Goal: Task Accomplishment & Management: Manage account settings

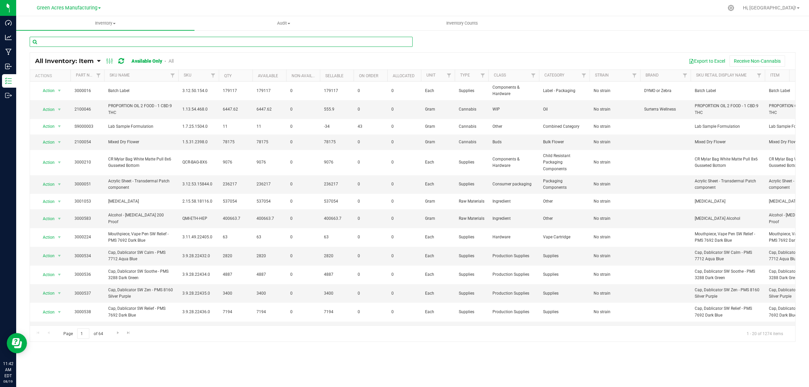
click at [92, 46] on input "text" at bounding box center [221, 42] width 383 height 10
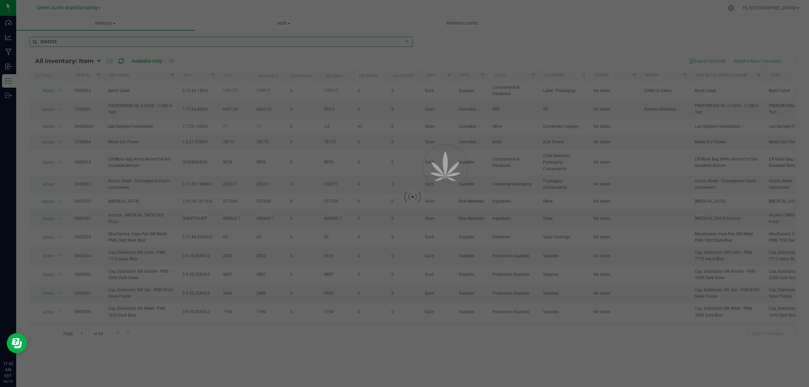
type input "3004255"
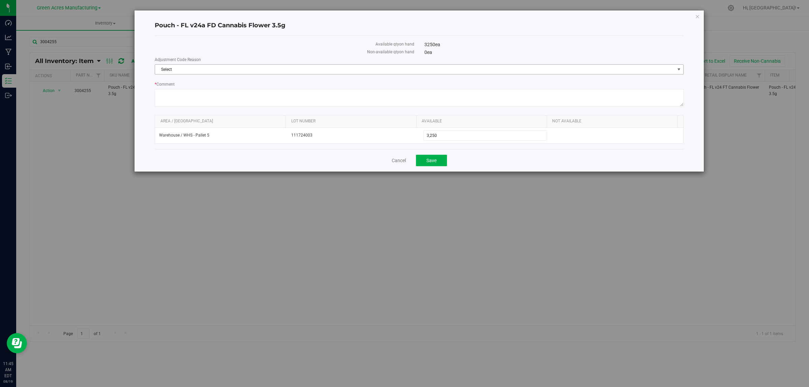
click at [222, 71] on span "Select" at bounding box center [415, 69] width 520 height 9
click at [199, 133] on li "Wrong Consumption" at bounding box center [419, 131] width 528 height 10
click at [394, 159] on link "Cancel" at bounding box center [399, 160] width 14 height 7
click at [696, 14] on icon "button" at bounding box center [697, 16] width 5 height 8
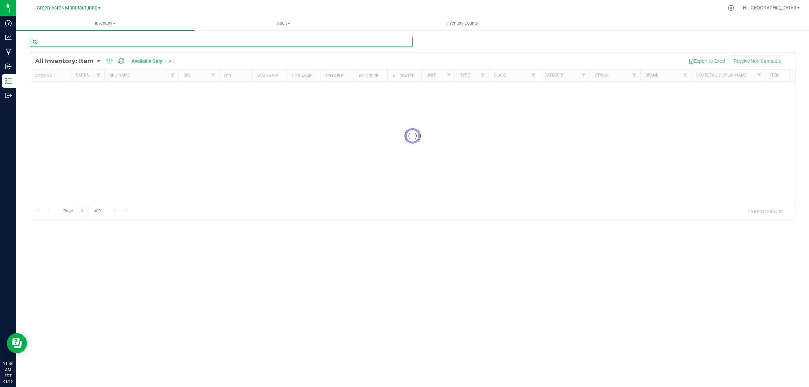
click at [46, 46] on input "text" at bounding box center [221, 42] width 383 height 10
type input "3004255"
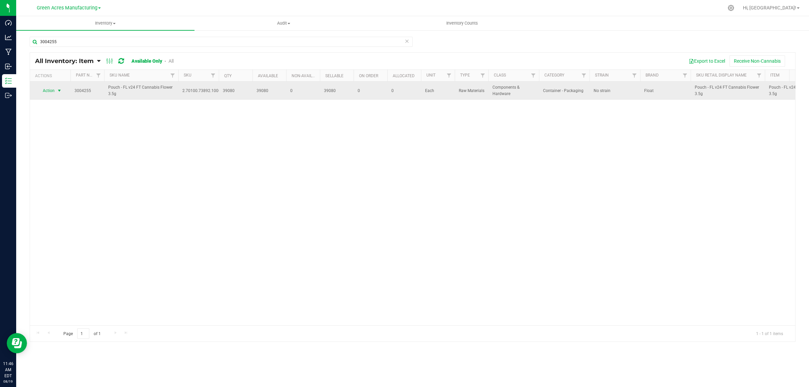
click at [47, 92] on span "Action" at bounding box center [46, 90] width 18 height 9
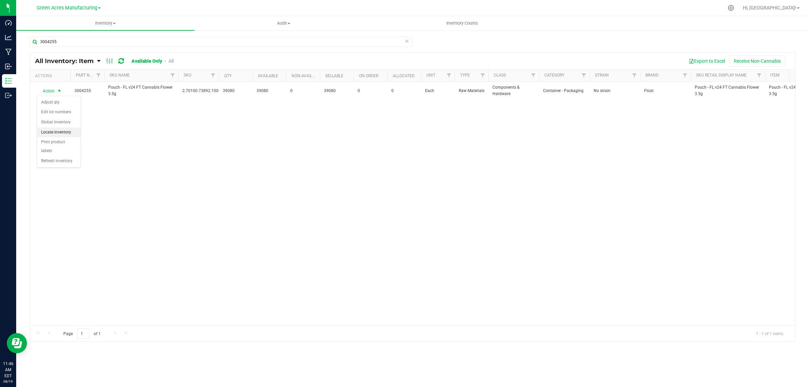
click at [48, 134] on li "Locate inventory" at bounding box center [58, 132] width 43 height 10
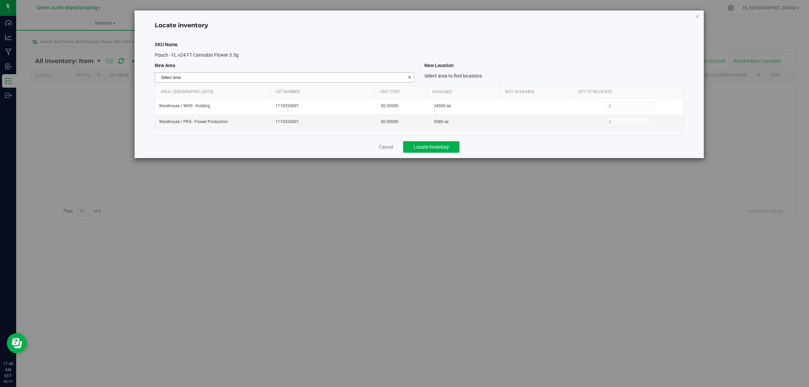
drag, startPoint x: 352, startPoint y: 80, endPoint x: 346, endPoint y: 122, distance: 42.3
click at [352, 80] on span "Select area" at bounding box center [280, 77] width 250 height 9
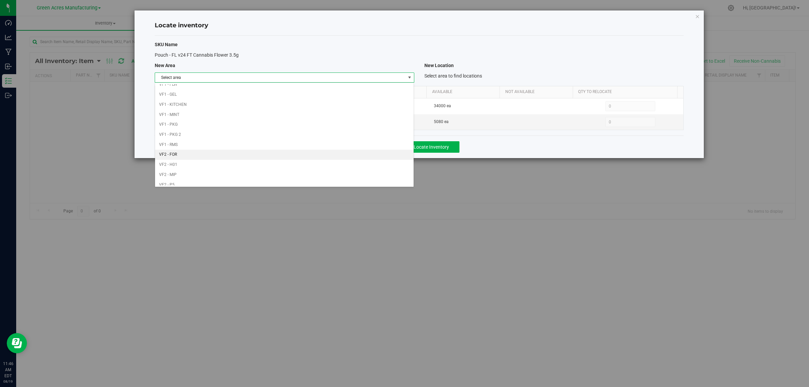
scroll to position [336, 0]
click at [326, 184] on li "Warehouse" at bounding box center [284, 180] width 259 height 10
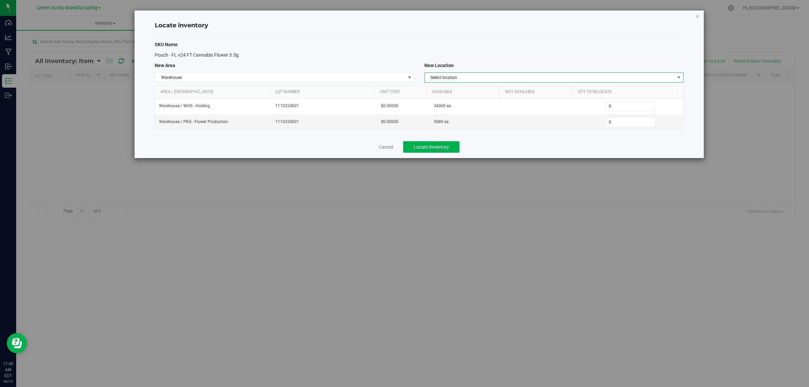
click at [484, 79] on span "Select location" at bounding box center [550, 77] width 250 height 9
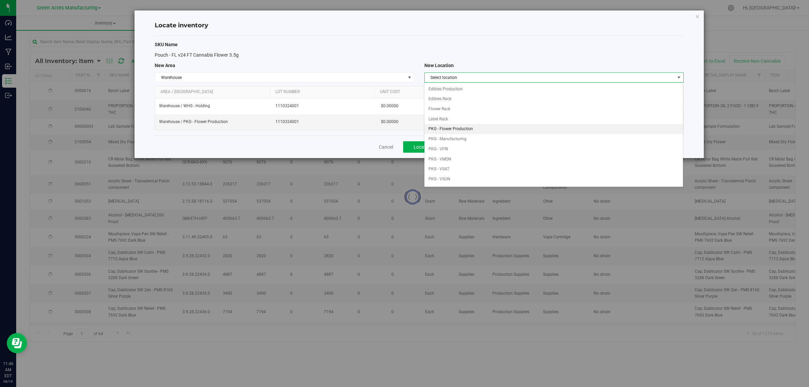
click at [474, 130] on li "PKG - Flower Production" at bounding box center [554, 129] width 259 height 10
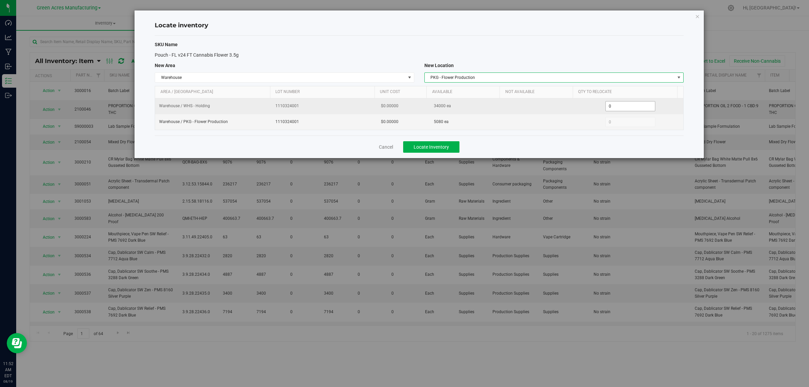
click at [641, 107] on span "0 0" at bounding box center [631, 106] width 50 height 10
type input "0"
type input "8000"
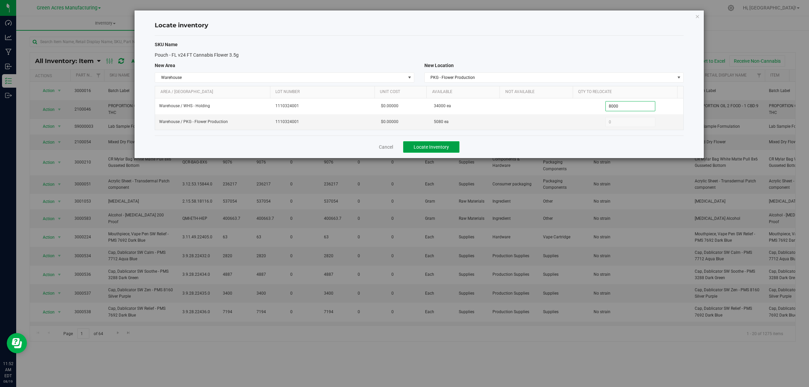
type input "8,000"
click at [422, 150] on span "Locate Inventory" at bounding box center [431, 146] width 35 height 5
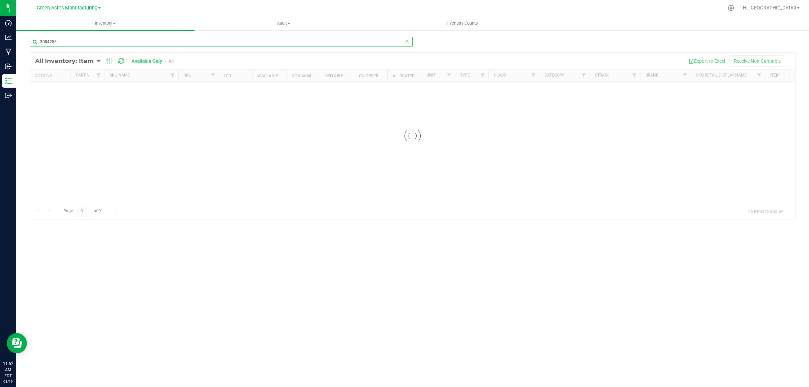
click at [64, 40] on input "3004255" at bounding box center [221, 42] width 383 height 10
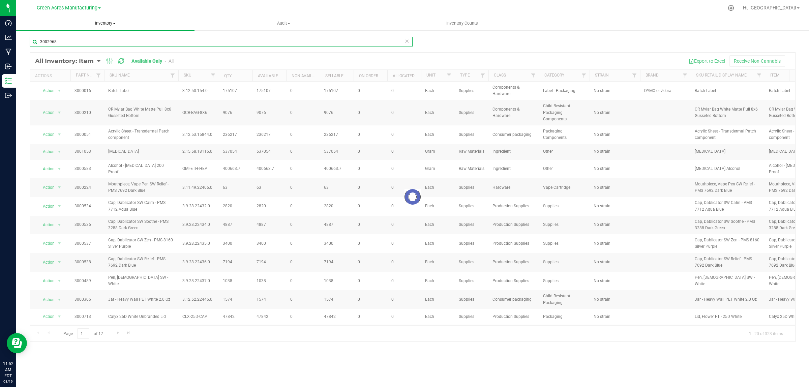
type input "3002968"
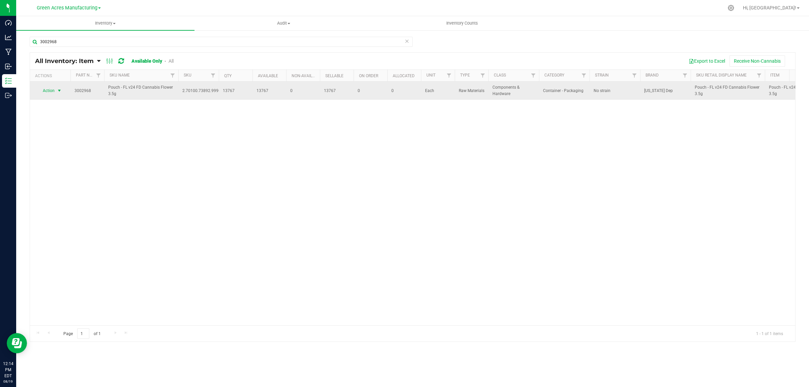
click at [53, 89] on span "Action" at bounding box center [46, 90] width 18 height 9
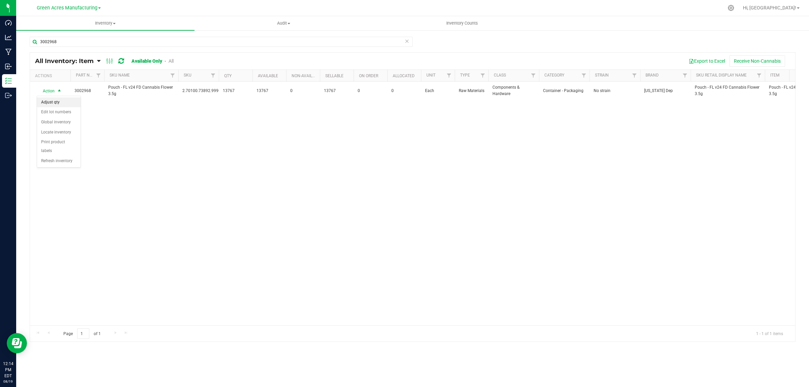
click at [56, 103] on li "Adjust qty" at bounding box center [58, 102] width 43 height 10
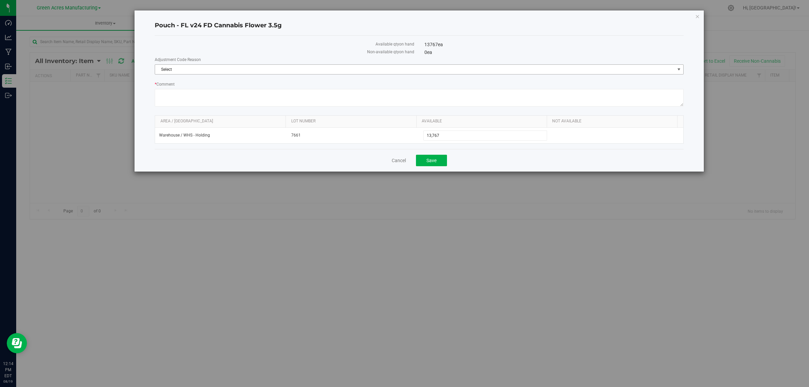
click at [221, 70] on span "Select" at bounding box center [415, 69] width 520 height 9
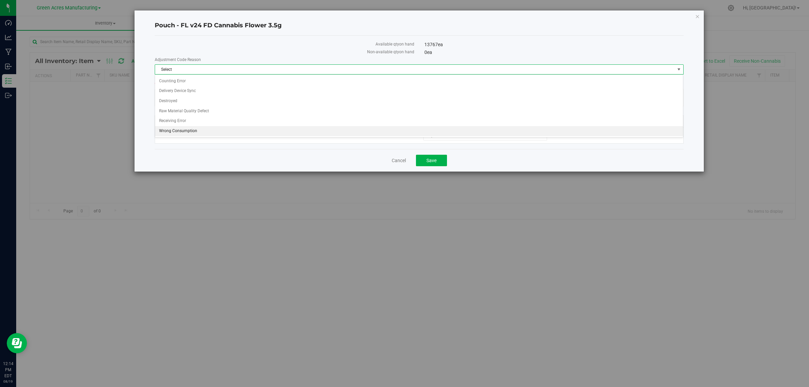
click at [183, 134] on li "Wrong Consumption" at bounding box center [419, 131] width 528 height 10
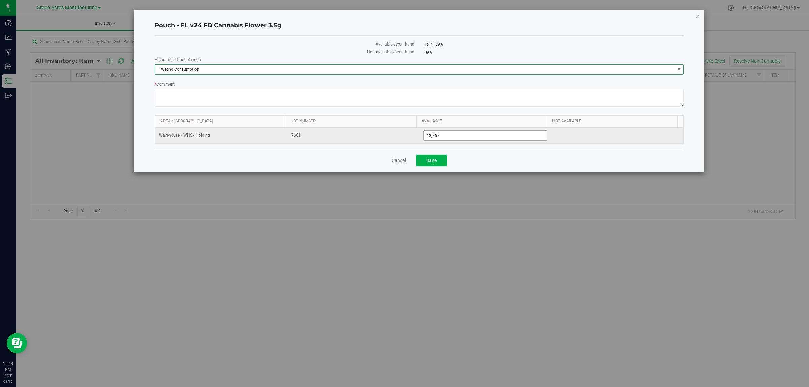
click at [452, 133] on span "13,767 13767" at bounding box center [485, 135] width 124 height 10
click at [452, 133] on input "13767" at bounding box center [485, 135] width 123 height 9
type input "20000"
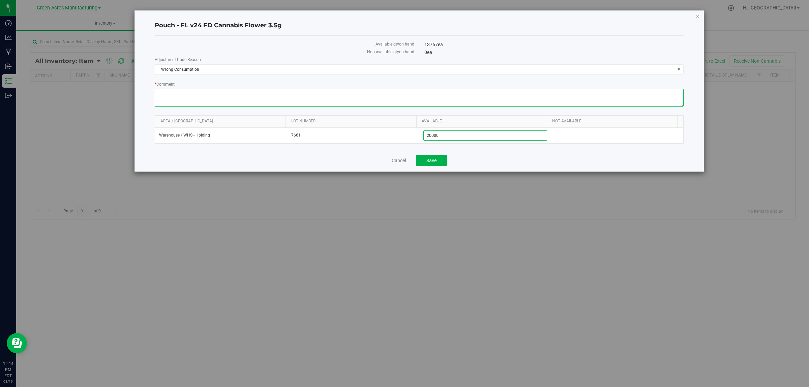
type input "20,000"
click at [462, 102] on textarea "* Comment" at bounding box center [419, 98] width 529 height 18
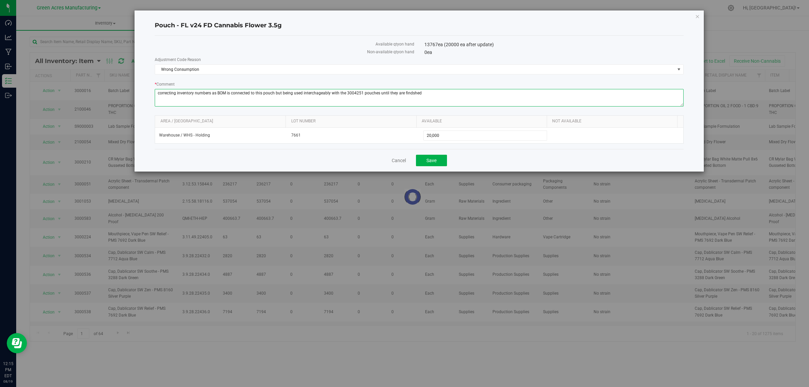
drag, startPoint x: 403, startPoint y: 93, endPoint x: 439, endPoint y: 95, distance: 36.2
click at [439, 95] on textarea "* Comment" at bounding box center [419, 98] width 529 height 18
type textarea "correcting inventory numbers as BOM is connected to this pouch but being used i…"
click at [430, 165] on button "Save" at bounding box center [431, 160] width 31 height 11
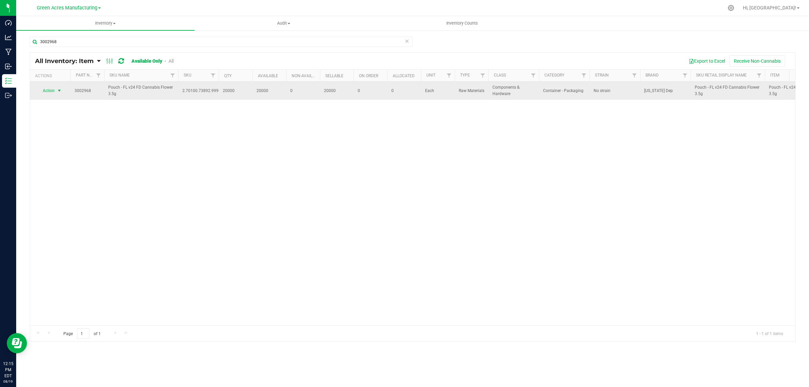
click at [51, 95] on span "Action" at bounding box center [46, 90] width 18 height 9
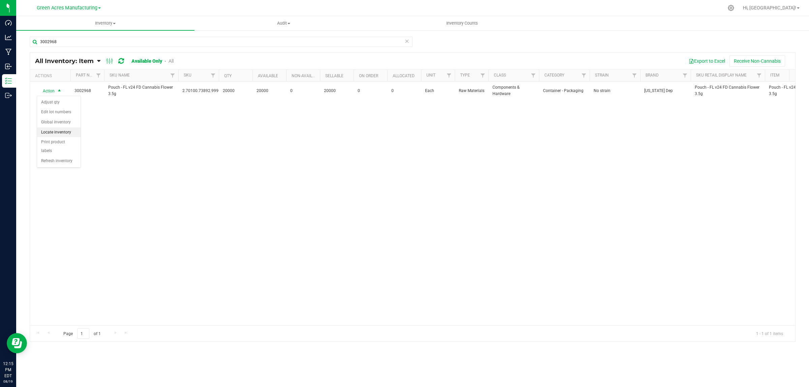
click at [51, 131] on li "Locate inventory" at bounding box center [58, 132] width 43 height 10
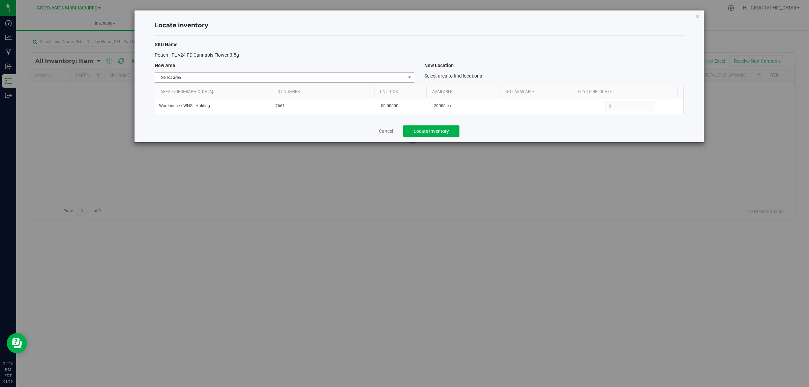
click at [398, 80] on span "Select area" at bounding box center [280, 77] width 250 height 9
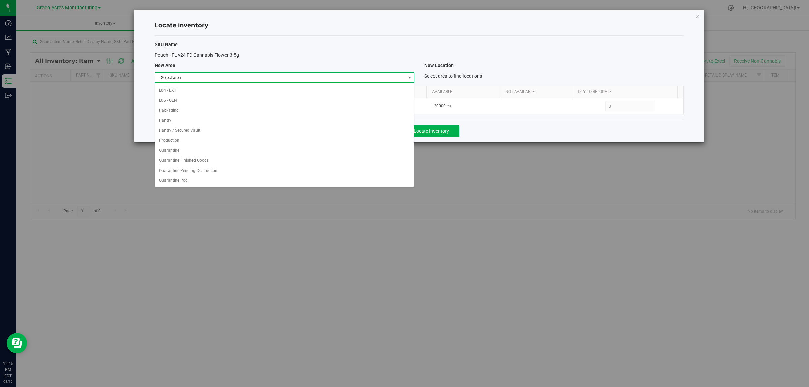
scroll to position [336, 0]
click at [361, 181] on li "Warehouse" at bounding box center [284, 180] width 259 height 10
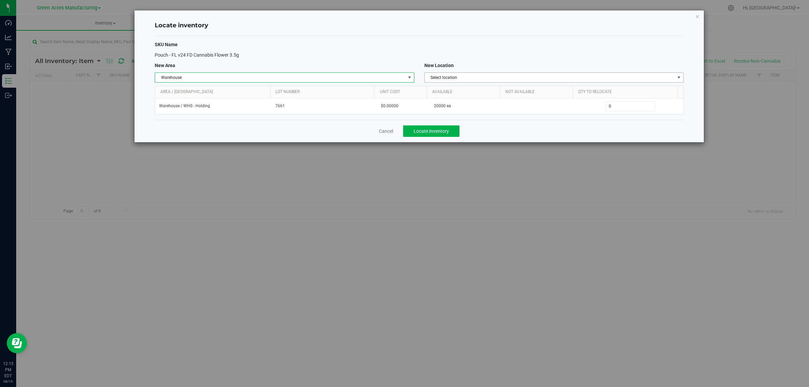
click at [489, 80] on span "Select location" at bounding box center [550, 77] width 250 height 9
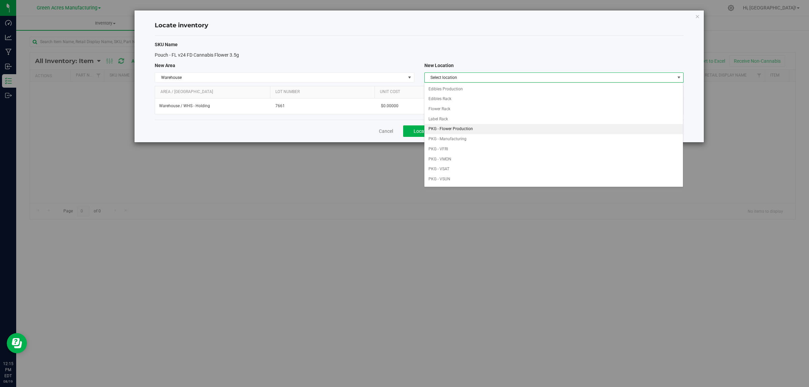
click at [477, 128] on li "PKG - Flower Production" at bounding box center [554, 129] width 259 height 10
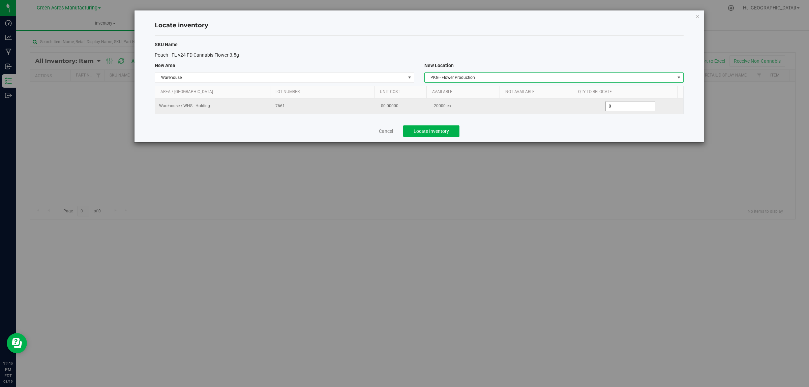
click at [615, 109] on span "0 0" at bounding box center [631, 106] width 50 height 10
type input "06000"
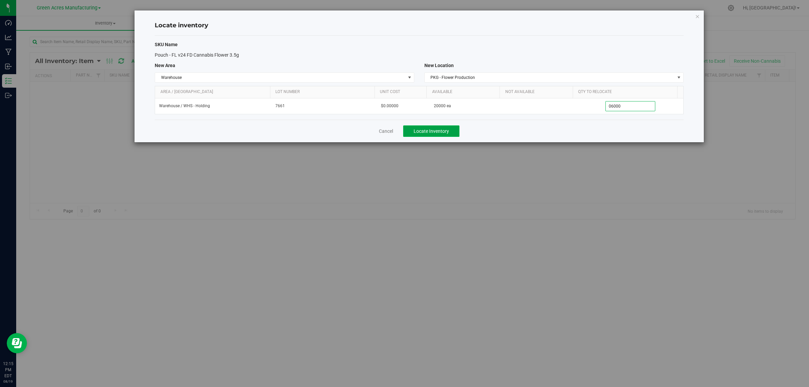
type input "6,000"
click at [429, 132] on span "Locate Inventory" at bounding box center [431, 130] width 35 height 5
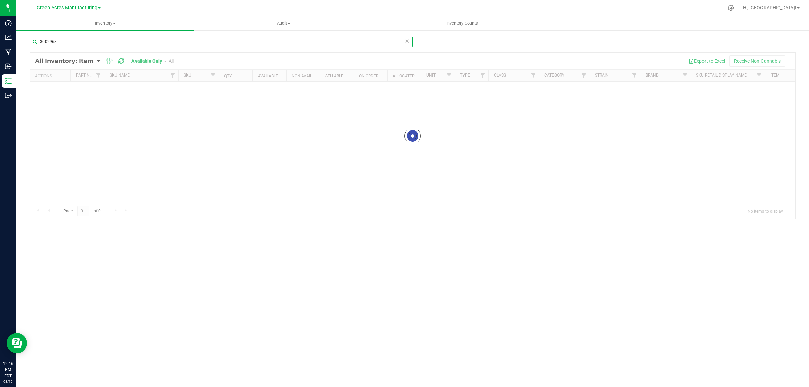
drag, startPoint x: 47, startPoint y: 41, endPoint x: 96, endPoint y: 41, distance: 48.9
click at [96, 41] on input "3002968" at bounding box center [221, 42] width 383 height 10
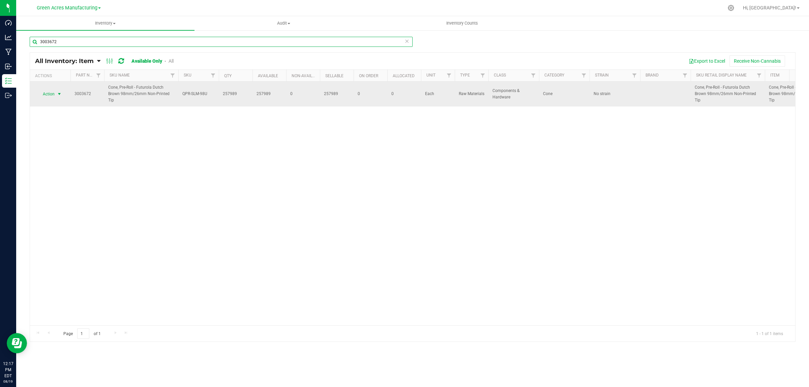
type input "3003672"
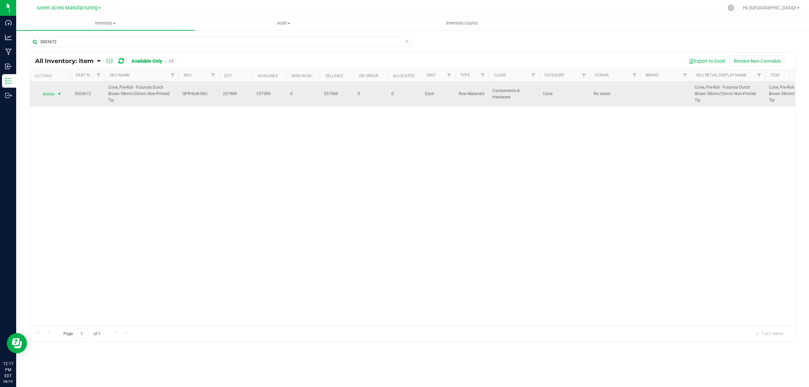
click at [53, 97] on span "Action" at bounding box center [46, 93] width 18 height 9
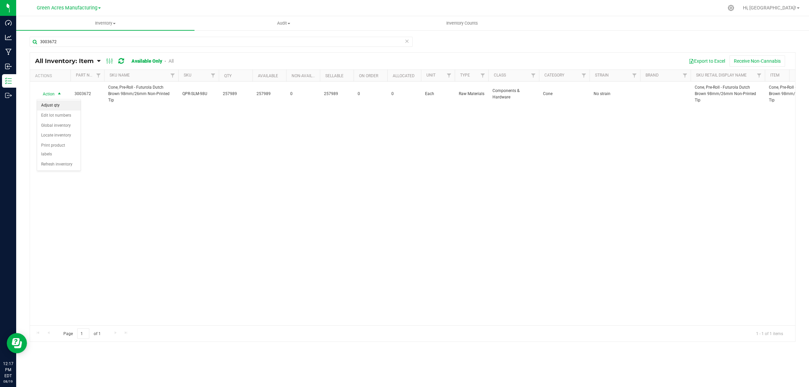
click at [53, 105] on li "Adjust qty" at bounding box center [58, 105] width 43 height 10
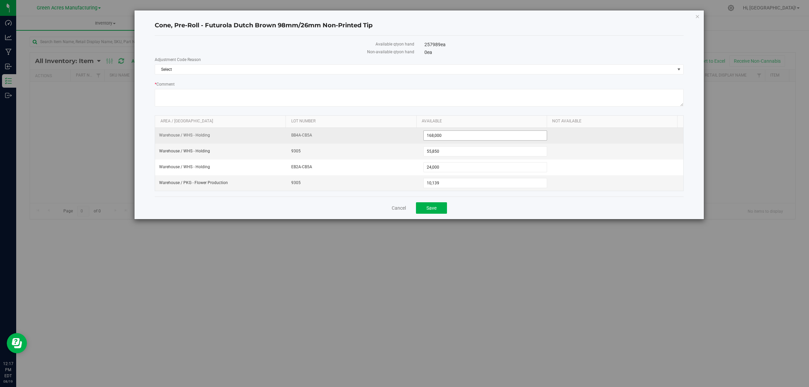
click at [449, 135] on span "168,000 168000" at bounding box center [485, 135] width 124 height 10
click at [449, 135] on input "168000" at bounding box center [485, 135] width 123 height 9
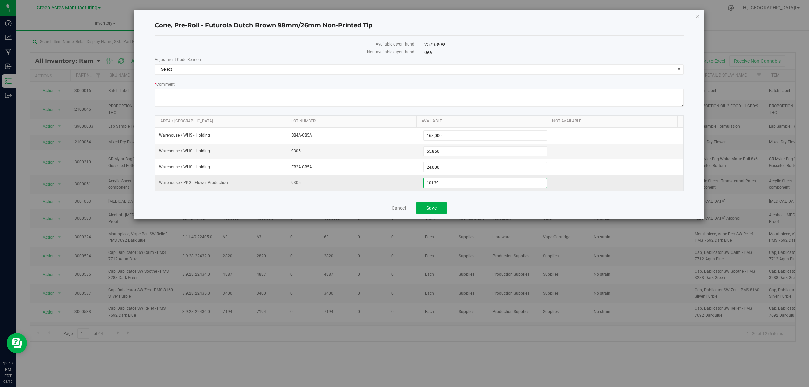
click at [450, 187] on span "10,139 10139" at bounding box center [485, 183] width 124 height 10
click at [450, 187] on input "10139" at bounding box center [485, 182] width 123 height 9
type input "19200"
type input "19,200"
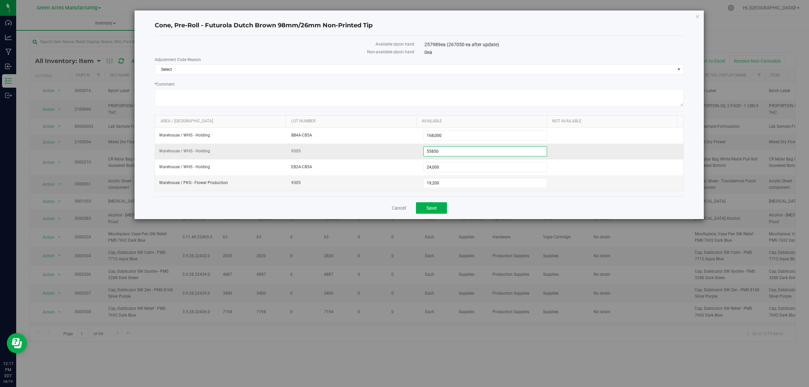
click at [447, 151] on span "55,850 55850" at bounding box center [485, 151] width 124 height 10
click at [447, 151] on input "55850" at bounding box center [485, 151] width 123 height 9
type input "105"
click at [459, 127] on th "Available" at bounding box center [481, 122] width 130 height 12
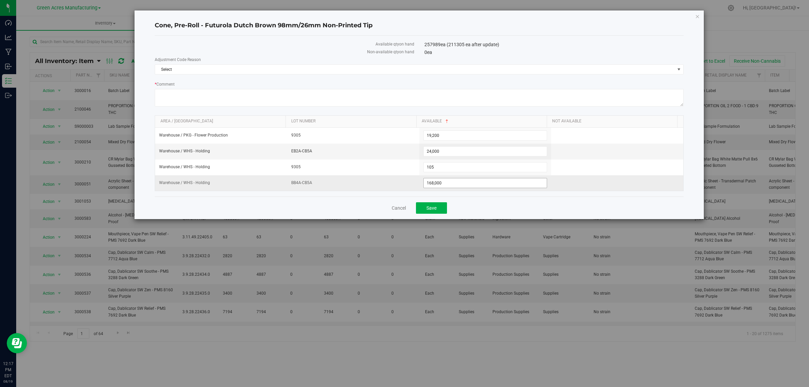
click at [447, 186] on span "168,000 168000" at bounding box center [485, 183] width 124 height 10
click at [0, 0] on input "168000" at bounding box center [0, 0] width 0 height 0
type input "105600"
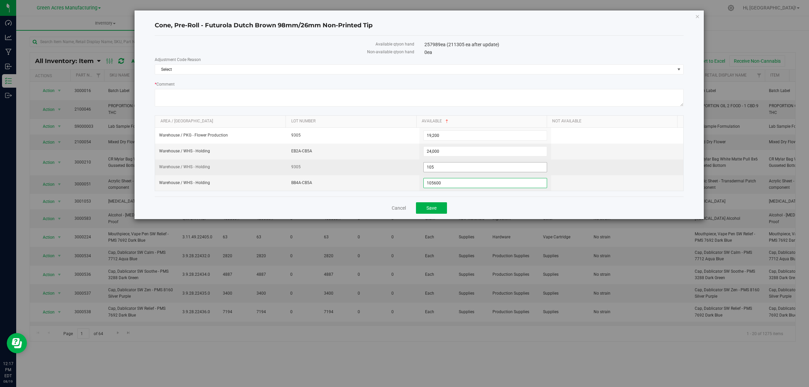
type input "105,600"
click at [444, 164] on span "105 105" at bounding box center [485, 167] width 124 height 10
click at [444, 164] on input "105" at bounding box center [485, 167] width 123 height 9
type input "0"
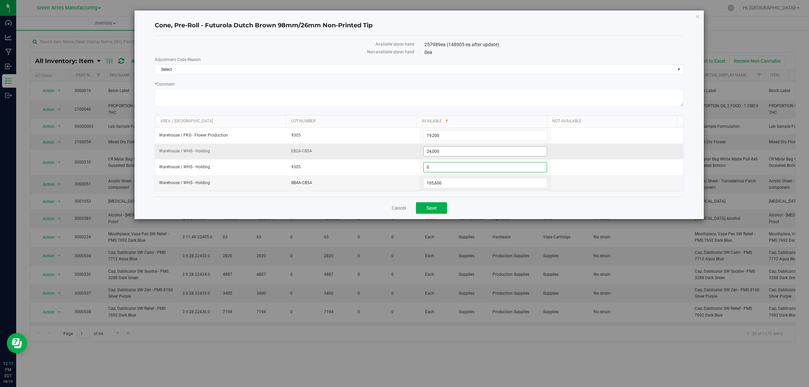
type input "0"
click at [437, 154] on span "24,000 24000" at bounding box center [485, 151] width 124 height 10
click at [437, 154] on input "24000" at bounding box center [485, 151] width 123 height 9
type input "0"
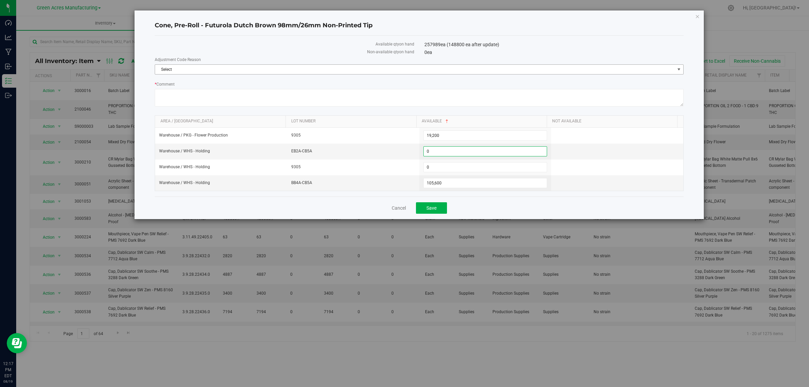
click at [288, 68] on span "Select" at bounding box center [415, 69] width 520 height 9
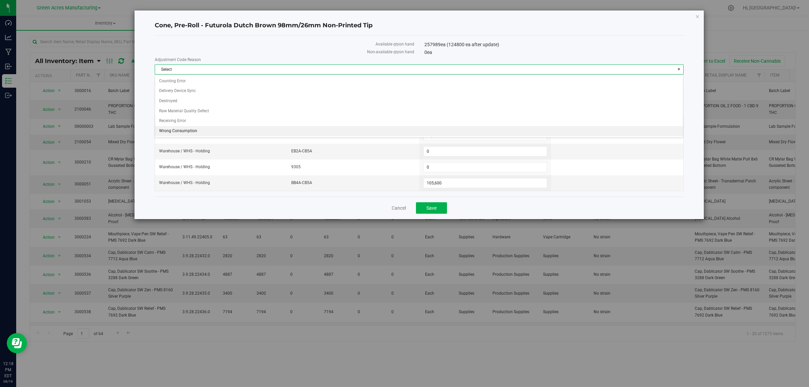
click at [183, 131] on li "Wrong Consumption" at bounding box center [419, 131] width 528 height 10
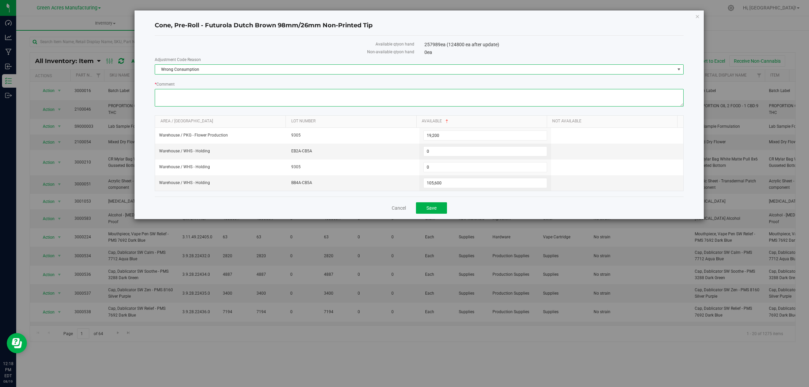
click at [187, 95] on textarea "* Comment" at bounding box center [419, 98] width 529 height 18
type textarea "B"
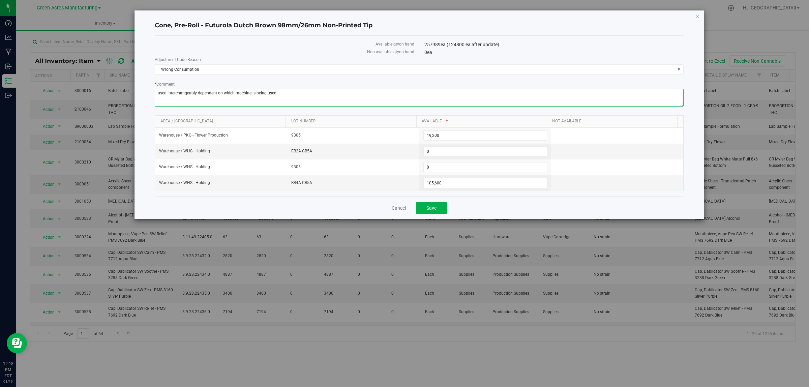
click at [197, 92] on textarea "* Comment" at bounding box center [419, 98] width 529 height 18
type textarea "used interchangeably with 3000716 dependent on which machine is being used"
click at [437, 212] on button "Save" at bounding box center [431, 207] width 31 height 11
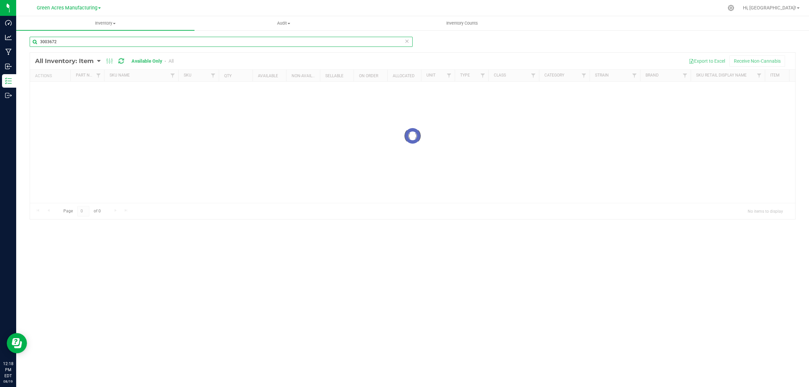
drag, startPoint x: 46, startPoint y: 43, endPoint x: 73, endPoint y: 40, distance: 27.1
click at [72, 40] on input "3003672" at bounding box center [221, 42] width 383 height 10
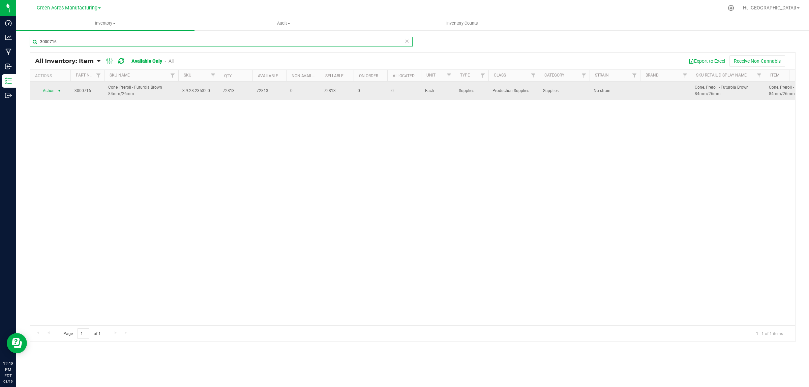
type input "3000716"
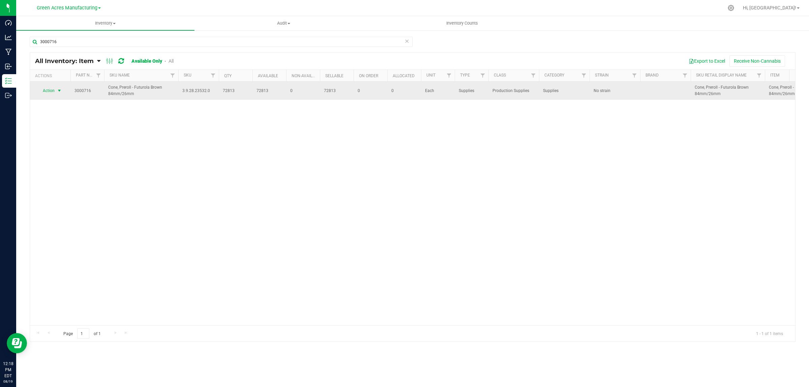
click at [48, 92] on span "Action" at bounding box center [46, 90] width 18 height 9
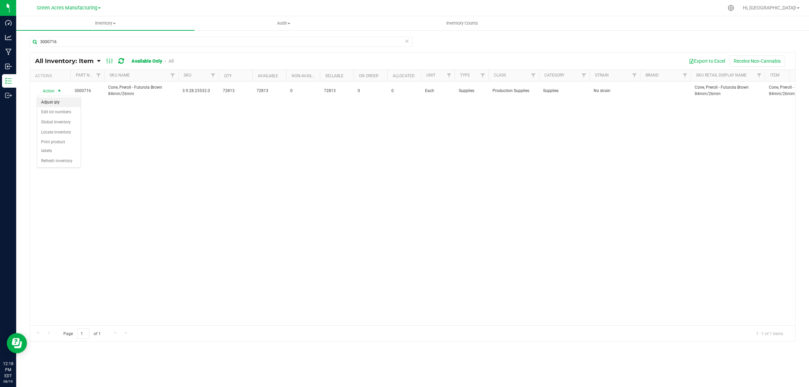
click at [65, 100] on li "Adjust qty" at bounding box center [58, 102] width 43 height 10
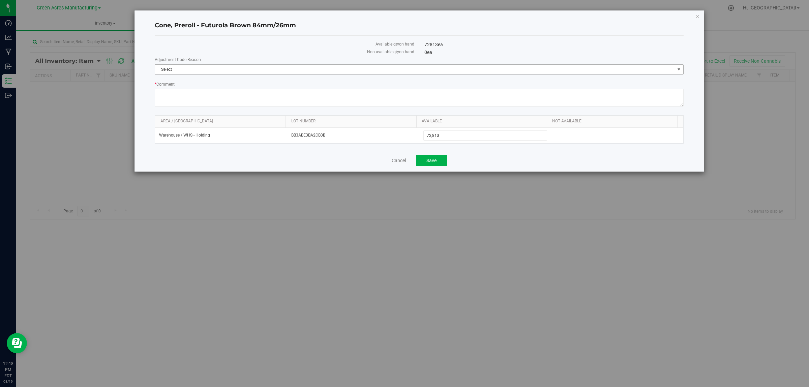
drag, startPoint x: 174, startPoint y: 68, endPoint x: 171, endPoint y: 93, distance: 25.1
click at [174, 68] on span "Select" at bounding box center [415, 69] width 520 height 9
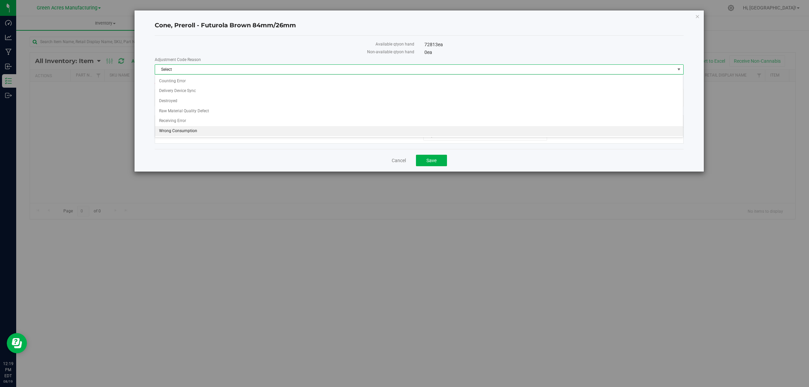
click at [186, 133] on li "Wrong Consumption" at bounding box center [419, 131] width 528 height 10
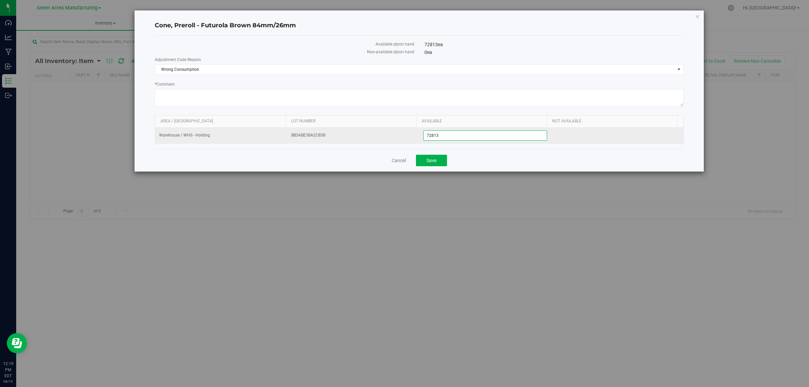
click at [424, 135] on span "72,813 72813" at bounding box center [485, 135] width 124 height 10
click at [483, 136] on input "72813" at bounding box center [485, 135] width 123 height 9
type input "210600"
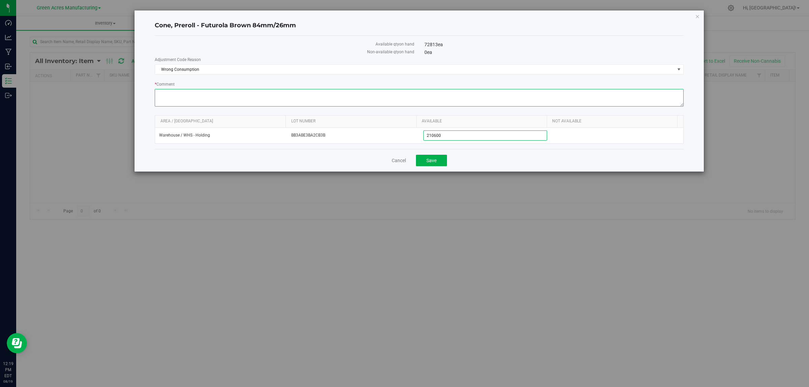
type input "210,600"
click at [181, 102] on textarea "* Comment" at bounding box center [419, 98] width 529 height 18
paste textarea "used interchangeably with 3000716 dependent on which machine is being used"
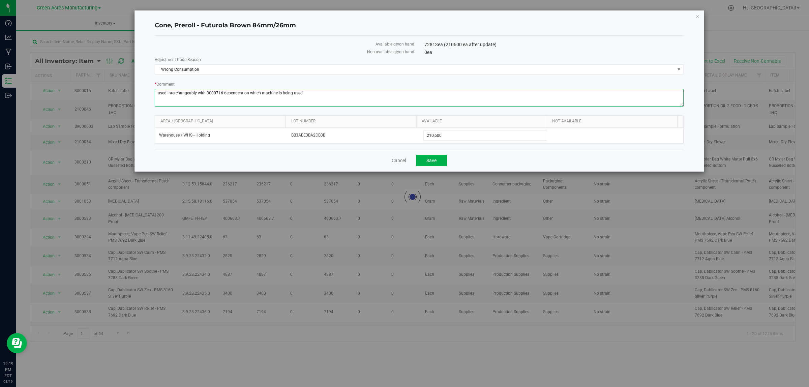
click at [220, 91] on textarea "* Comment" at bounding box center [419, 98] width 529 height 18
type textarea "used interchangeably with 3003672 dependent on which machine is being used"
click at [436, 161] on span "Save" at bounding box center [432, 160] width 10 height 5
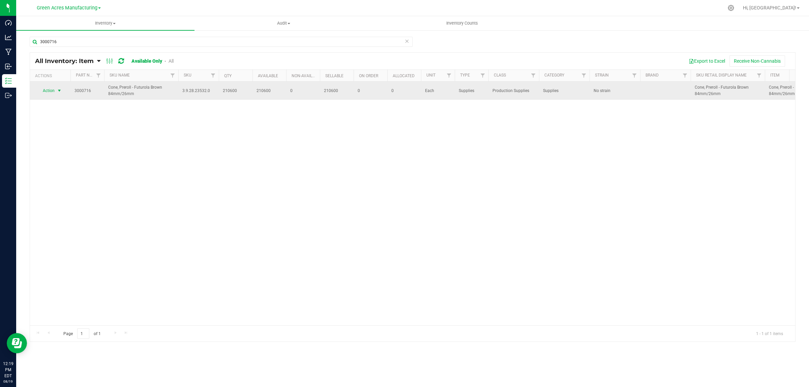
click at [46, 94] on span "Action" at bounding box center [46, 90] width 18 height 9
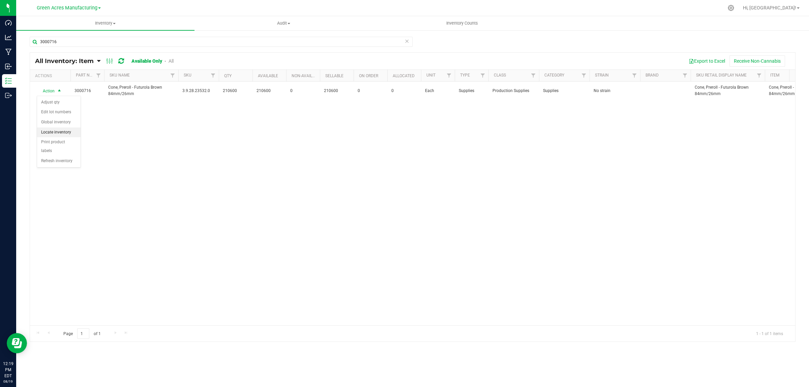
drag, startPoint x: 59, startPoint y: 133, endPoint x: 72, endPoint y: 133, distance: 13.5
click at [59, 133] on li "Locate inventory" at bounding box center [58, 132] width 43 height 10
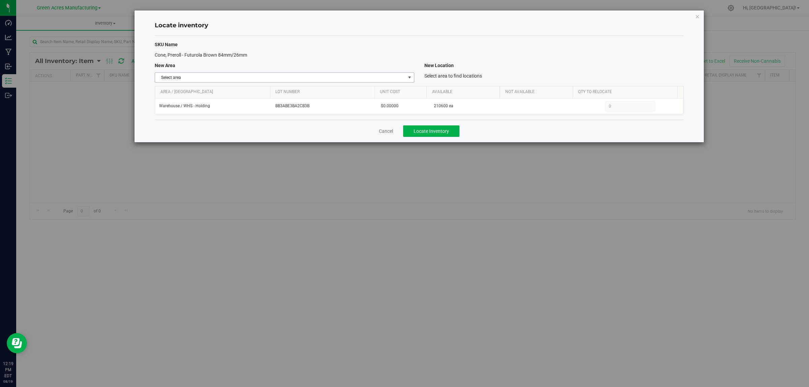
click at [235, 76] on span "Select area" at bounding box center [280, 77] width 250 height 9
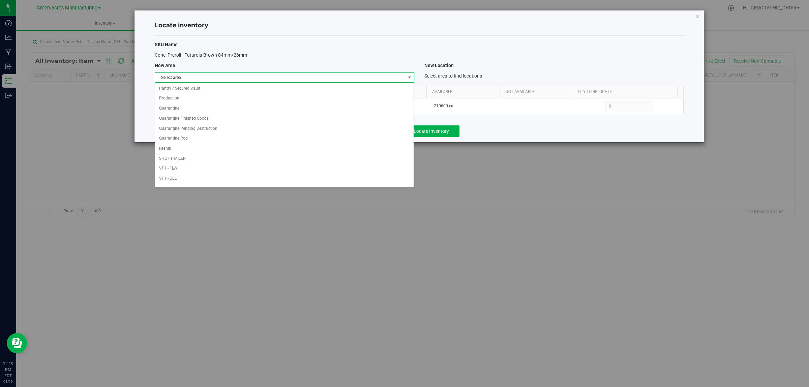
scroll to position [336, 0]
click at [225, 181] on li "Warehouse" at bounding box center [284, 180] width 259 height 10
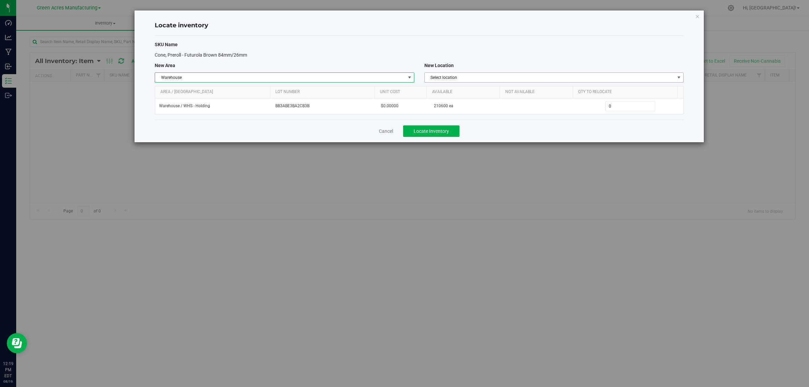
click at [470, 77] on span "Select location" at bounding box center [550, 77] width 250 height 9
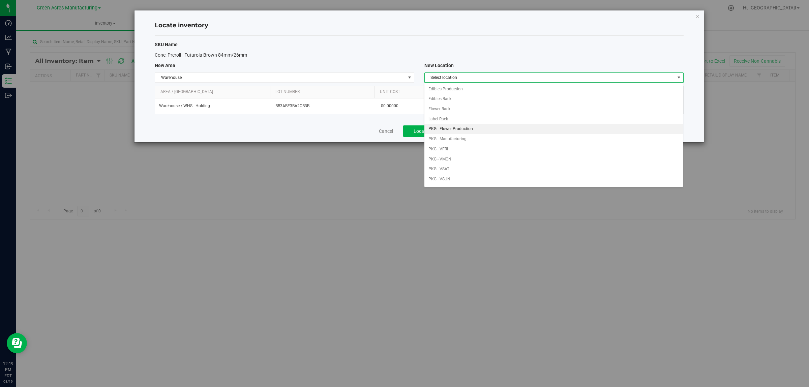
click at [475, 128] on li "PKG - Flower Production" at bounding box center [554, 129] width 259 height 10
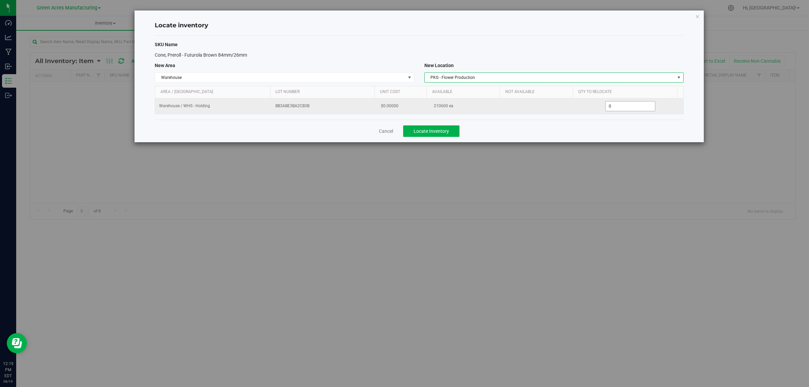
click at [621, 107] on span "0 0" at bounding box center [631, 106] width 50 height 10
type input "037800"
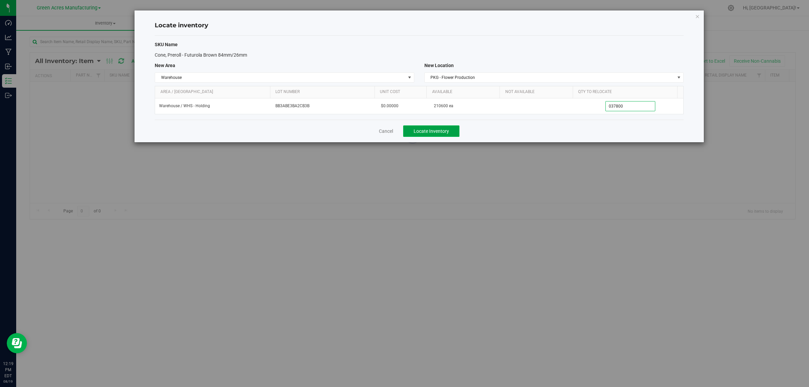
type input "37,800"
click at [456, 129] on button "Locate Inventory" at bounding box center [431, 130] width 56 height 11
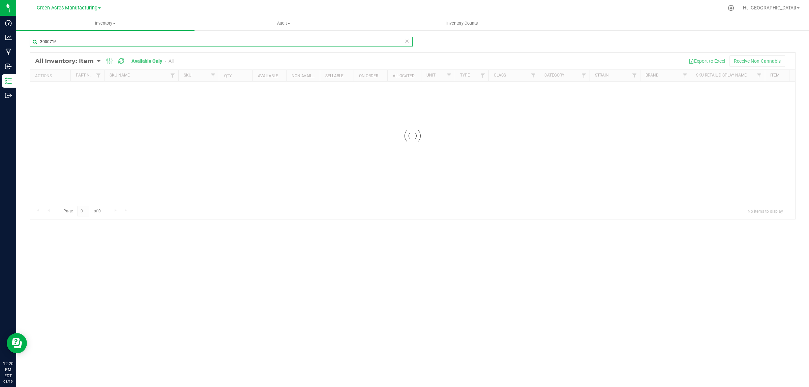
click at [73, 40] on input "3000716" at bounding box center [221, 42] width 383 height 10
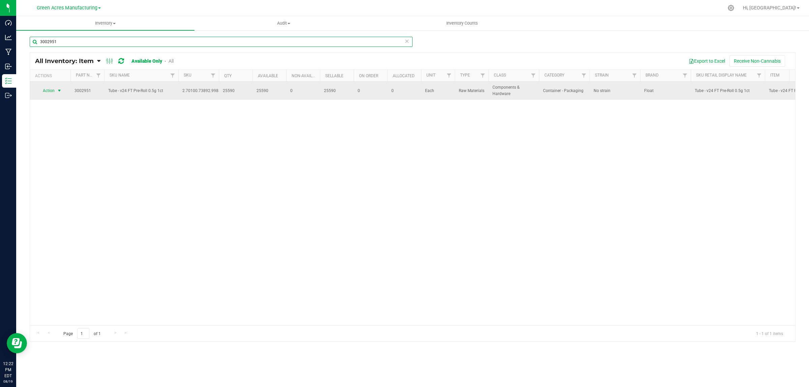
type input "3002951"
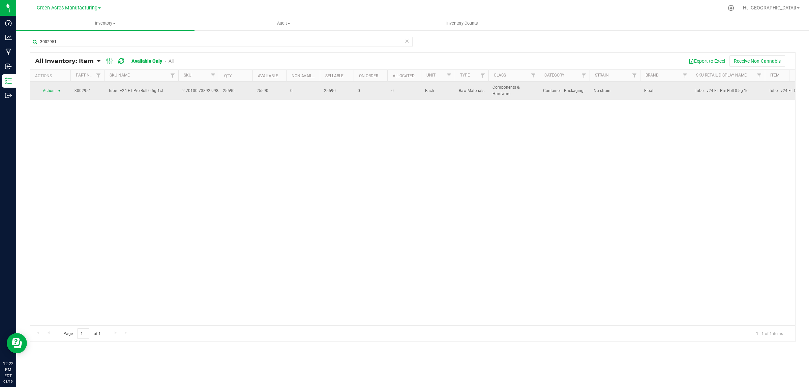
click at [53, 93] on span "Action" at bounding box center [46, 90] width 18 height 9
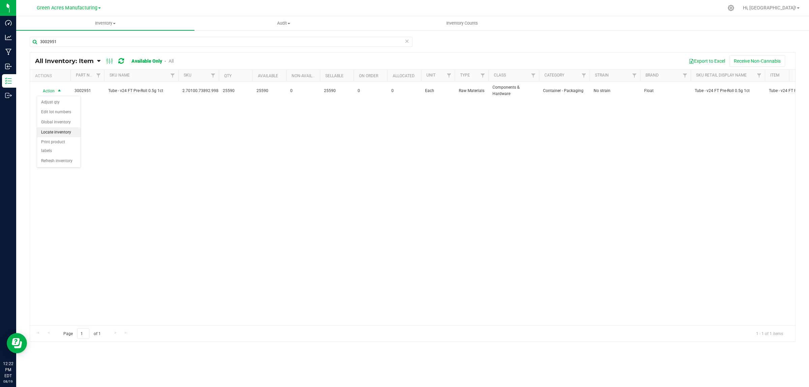
click at [55, 133] on li "Locate inventory" at bounding box center [58, 132] width 43 height 10
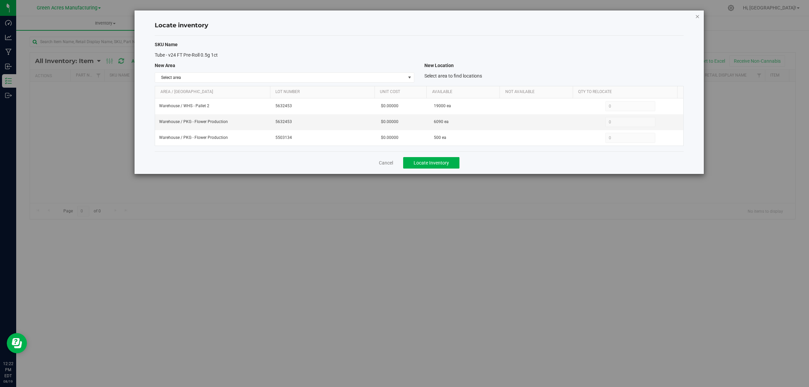
click at [697, 16] on icon "button" at bounding box center [697, 16] width 5 height 8
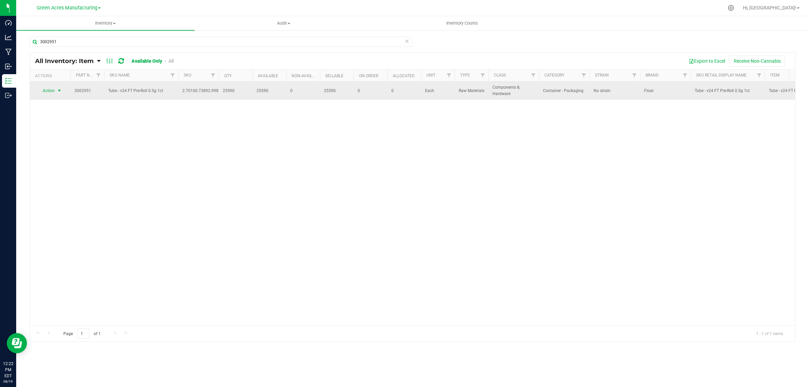
click at [53, 91] on span "Action" at bounding box center [46, 90] width 18 height 9
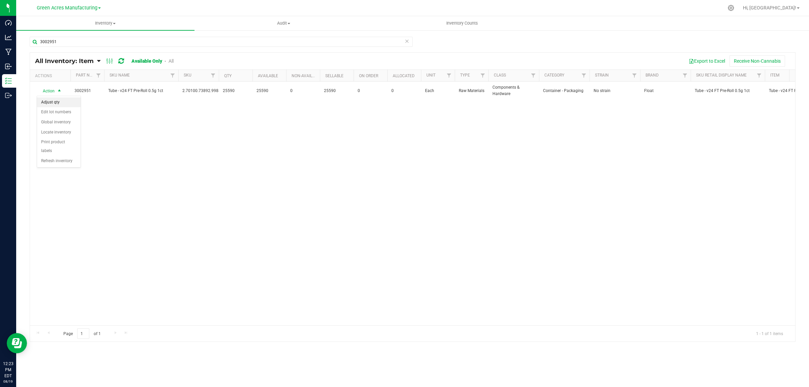
click at [62, 101] on li "Adjust qty" at bounding box center [58, 102] width 43 height 10
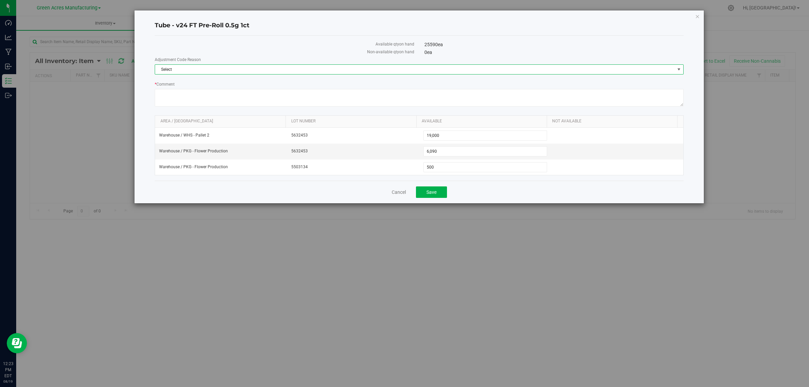
click at [197, 69] on span "Select" at bounding box center [415, 69] width 520 height 9
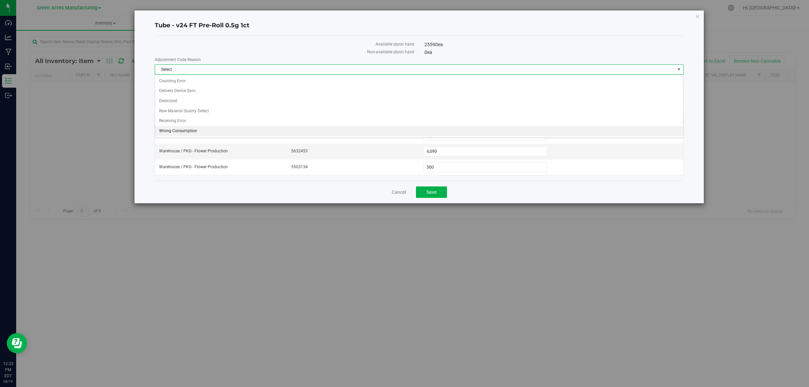
click at [188, 135] on li "Wrong Consumption" at bounding box center [419, 131] width 528 height 10
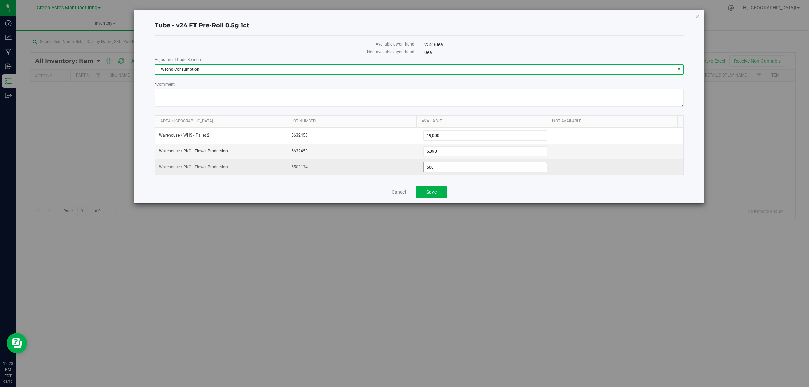
click at [456, 170] on span "500 500" at bounding box center [485, 167] width 124 height 10
click at [456, 170] on input "500" at bounding box center [485, 167] width 123 height 9
type input "0"
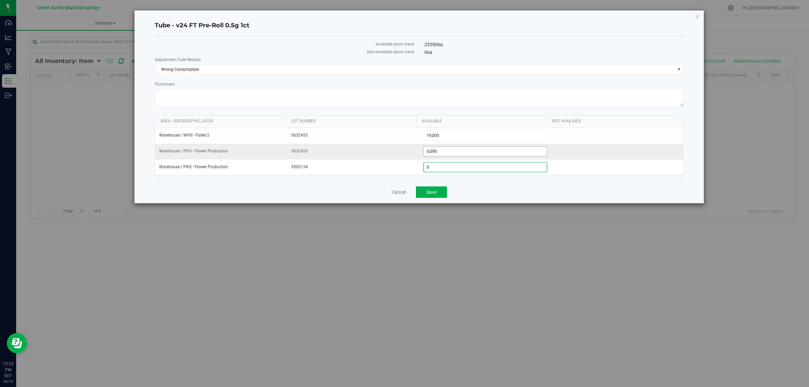
type input "0"
click at [462, 154] on span "6,090 6090" at bounding box center [485, 151] width 124 height 10
click at [462, 154] on input "6090" at bounding box center [485, 151] width 123 height 9
type input "5000"
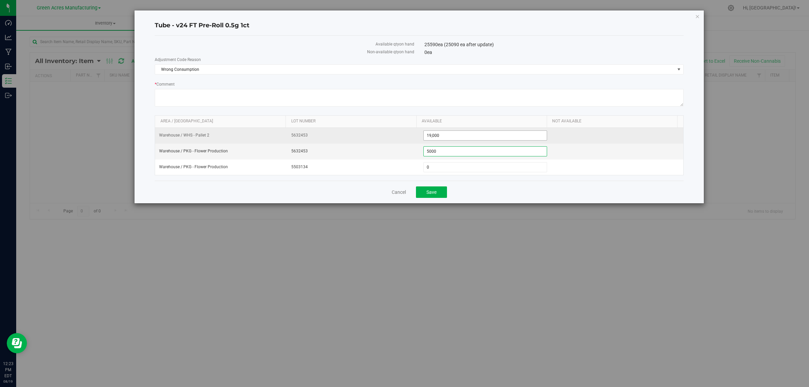
type input "5,000"
click at [466, 134] on span "19,000 19000" at bounding box center [485, 135] width 124 height 10
click at [466, 134] on input "19000" at bounding box center [485, 135] width 123 height 9
type input "13000"
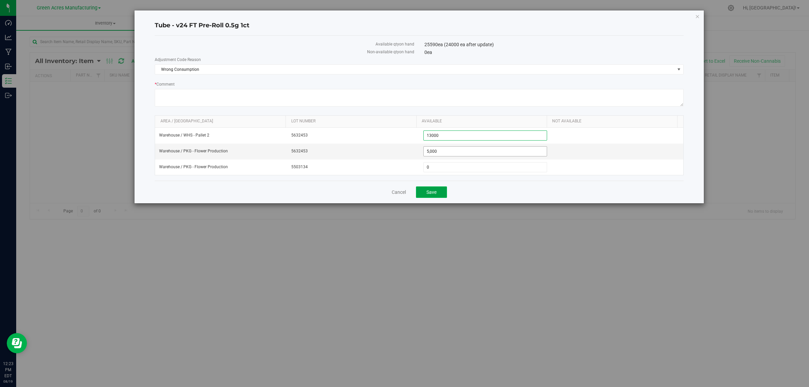
click at [435, 195] on span "Save" at bounding box center [432, 191] width 10 height 5
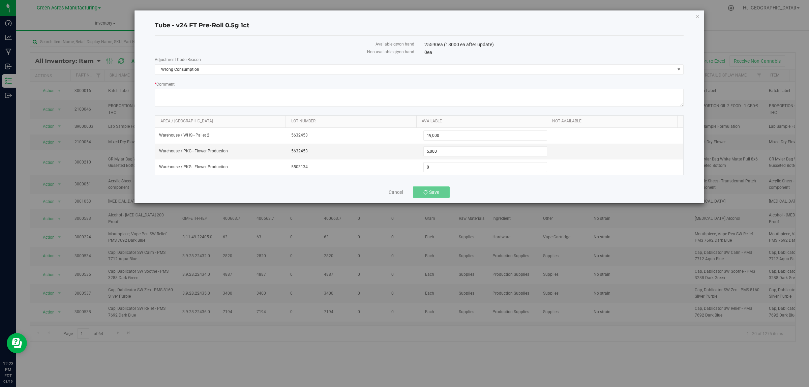
type input "13,000"
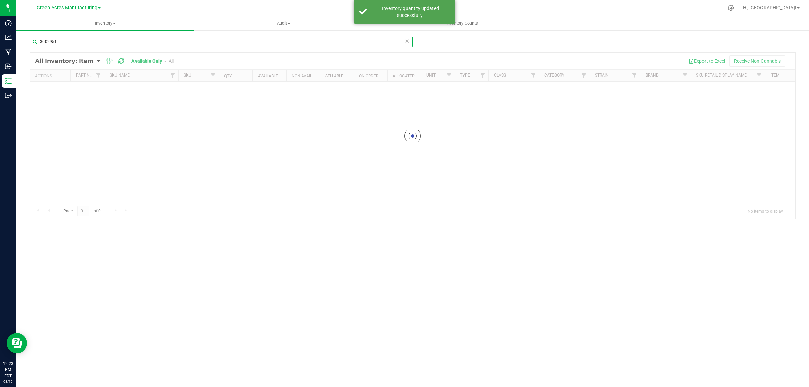
click at [88, 41] on input "3002951" at bounding box center [221, 42] width 383 height 10
click at [90, 37] on input "3002951" at bounding box center [221, 42] width 383 height 10
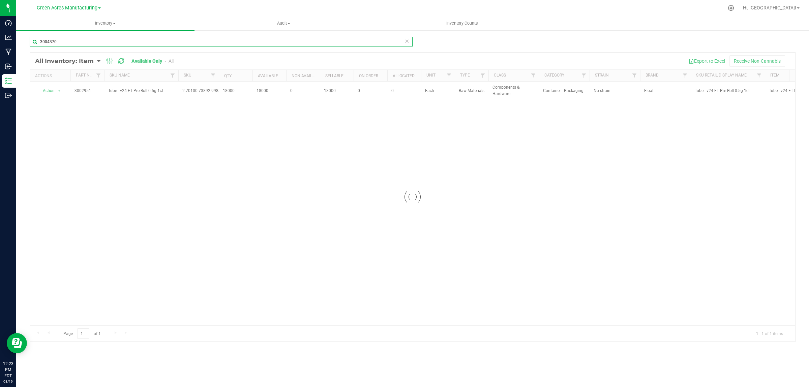
type input "3004370"
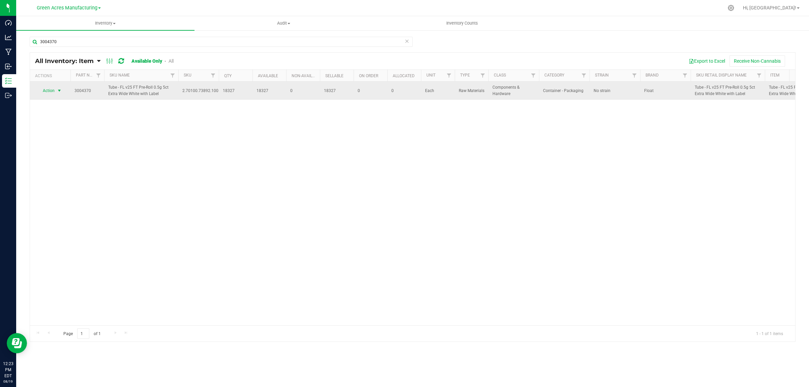
click at [53, 93] on span "Action" at bounding box center [46, 90] width 18 height 9
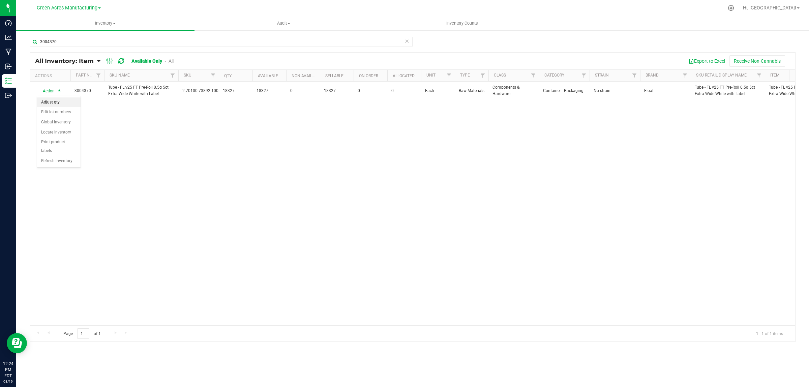
click at [50, 103] on li "Adjust qty" at bounding box center [58, 102] width 43 height 10
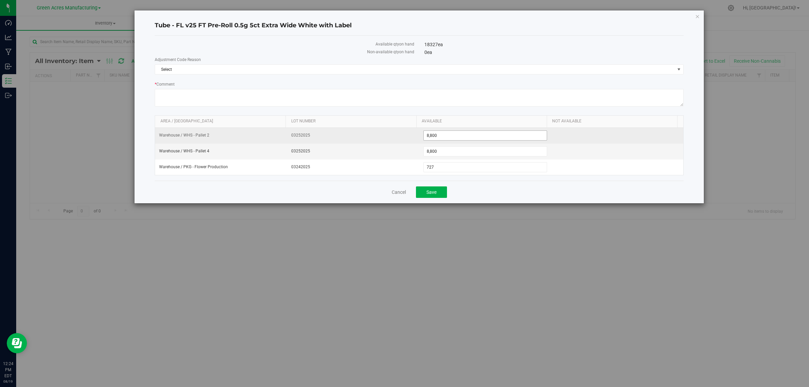
click at [464, 135] on span "8,800 8800" at bounding box center [485, 135] width 124 height 10
click at [464, 135] on input "8800" at bounding box center [485, 135] width 123 height 9
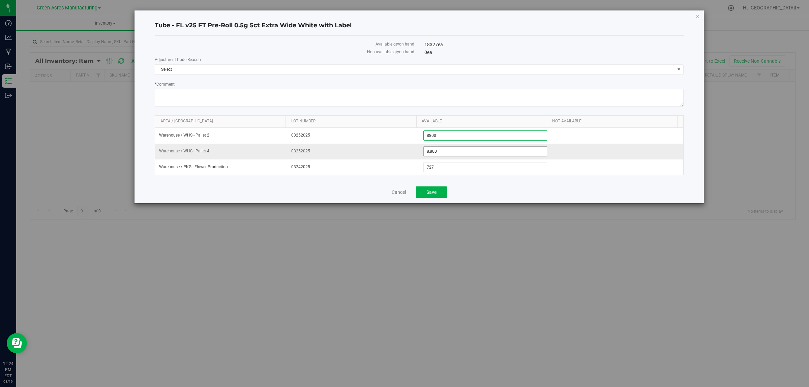
click at [452, 149] on span "8,800 8800" at bounding box center [485, 151] width 124 height 10
click at [452, 149] on input "8800" at bounding box center [485, 151] width 123 height 9
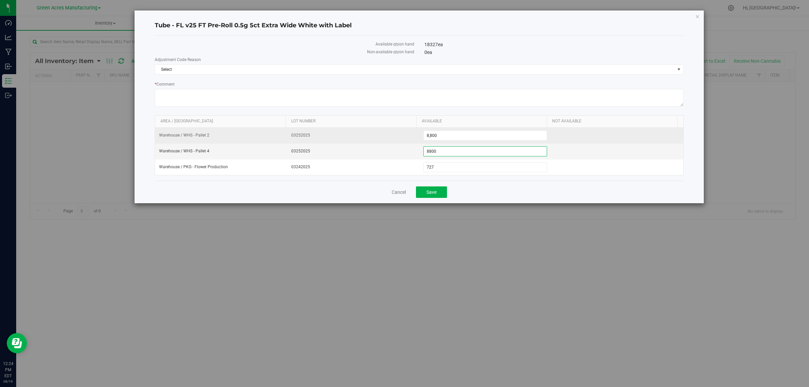
type input "0"
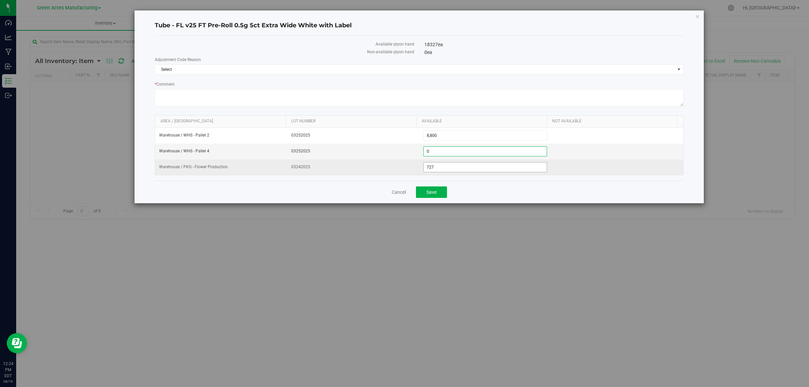
type input "0"
click at [439, 169] on span "727 727" at bounding box center [485, 167] width 124 height 10
click at [439, 169] on input "727" at bounding box center [485, 167] width 123 height 9
type input "0"
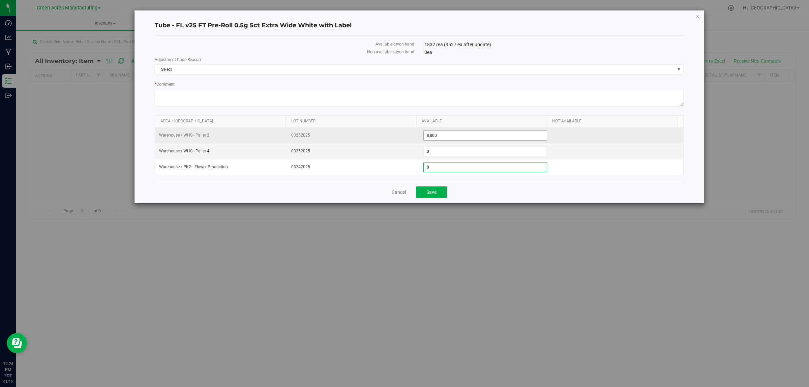
type input "0"
click at [452, 136] on span "8,800 8800" at bounding box center [485, 135] width 124 height 10
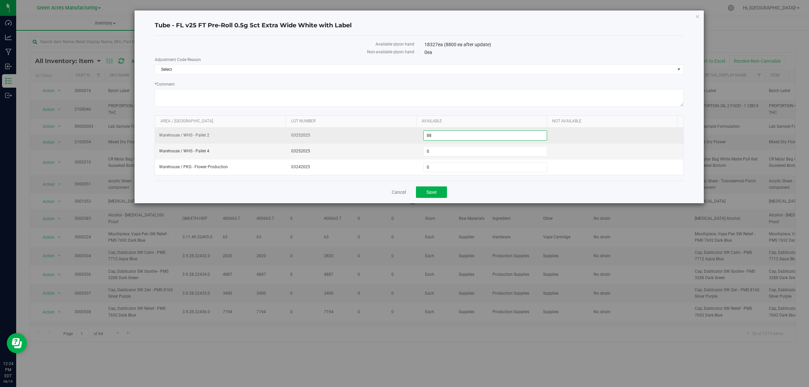
type input "8"
type input "12650"
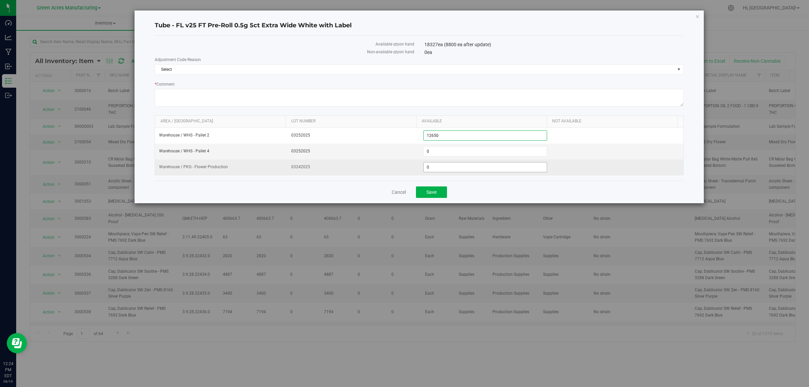
type input "12,650"
click at [436, 167] on span "0 0" at bounding box center [485, 167] width 124 height 10
type input "04400"
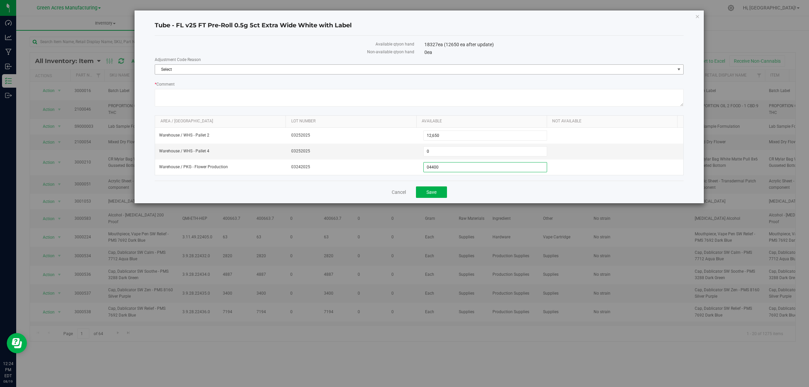
type input "4,400"
click at [384, 71] on span "Select" at bounding box center [415, 69] width 520 height 9
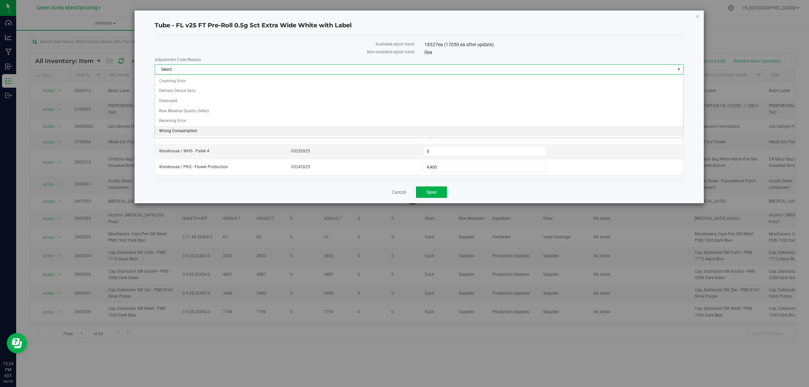
click at [171, 127] on li "Wrong Consumption" at bounding box center [419, 131] width 528 height 10
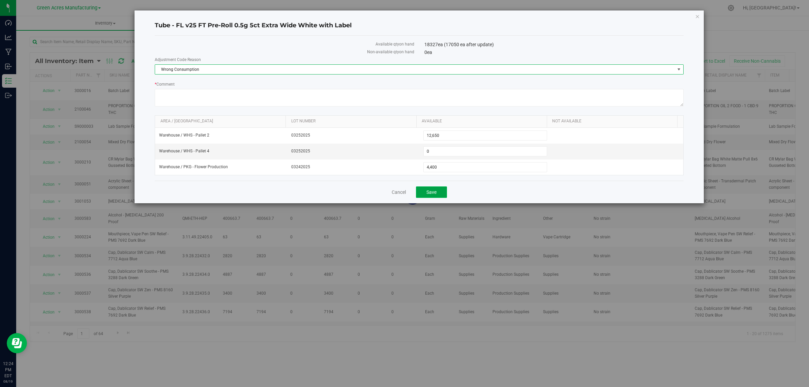
click at [431, 191] on span "Save" at bounding box center [432, 191] width 10 height 5
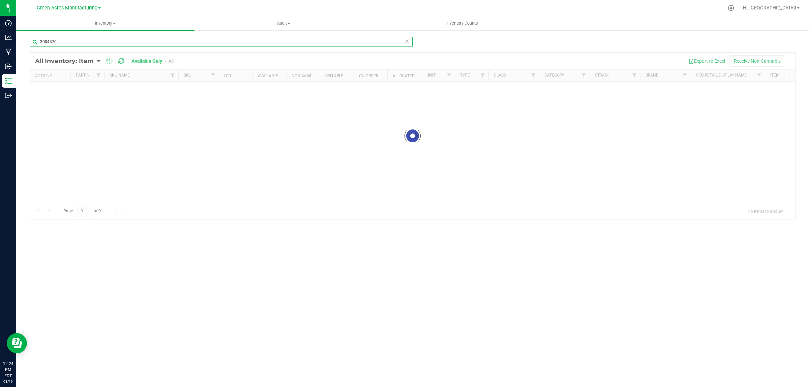
click at [92, 41] on input "3004370" at bounding box center [221, 42] width 383 height 10
type input "3000713"
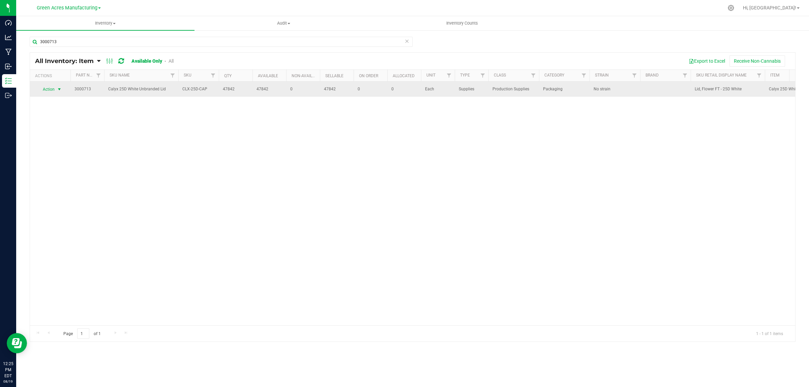
click at [43, 87] on span "Action" at bounding box center [46, 89] width 18 height 9
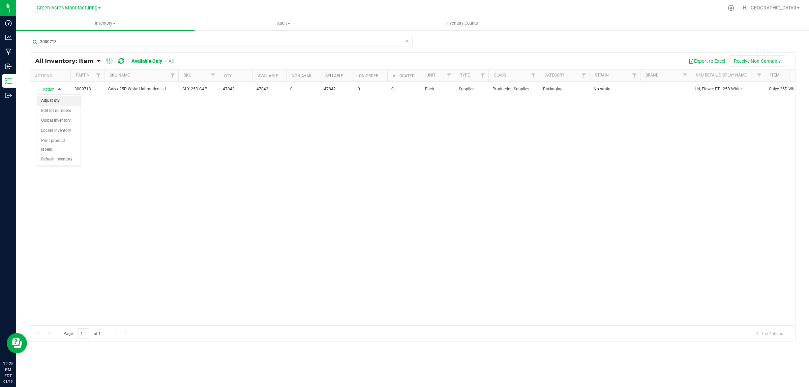
click at [57, 98] on li "Adjust qty" at bounding box center [58, 101] width 43 height 10
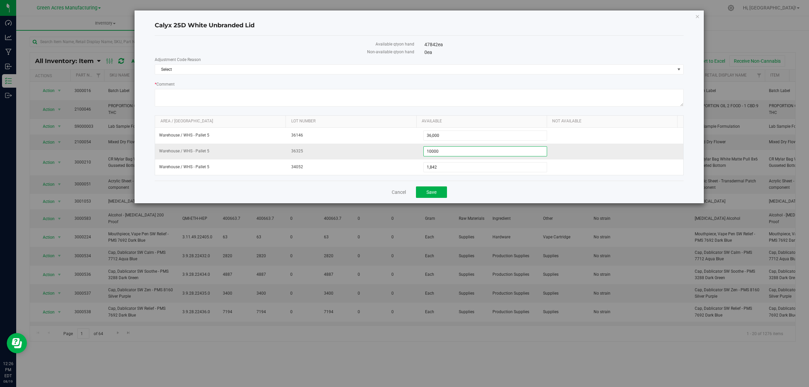
click at [458, 151] on span "10,000 10000" at bounding box center [485, 151] width 124 height 10
click at [458, 151] on input "10000" at bounding box center [485, 151] width 123 height 9
type input "4000"
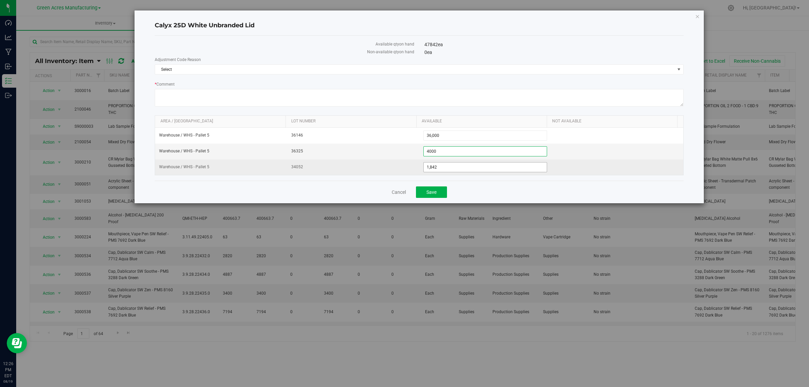
type input "4,000"
click at [444, 166] on span "1,842 1842" at bounding box center [485, 167] width 124 height 10
click at [0, 0] on input "1842" at bounding box center [0, 0] width 0 height 0
type input "5000"
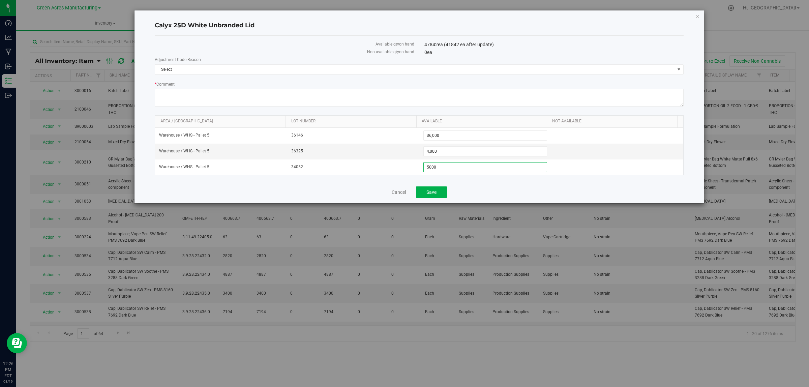
type input "5,000"
click at [202, 61] on label "Adjustment Code Reason" at bounding box center [419, 60] width 529 height 6
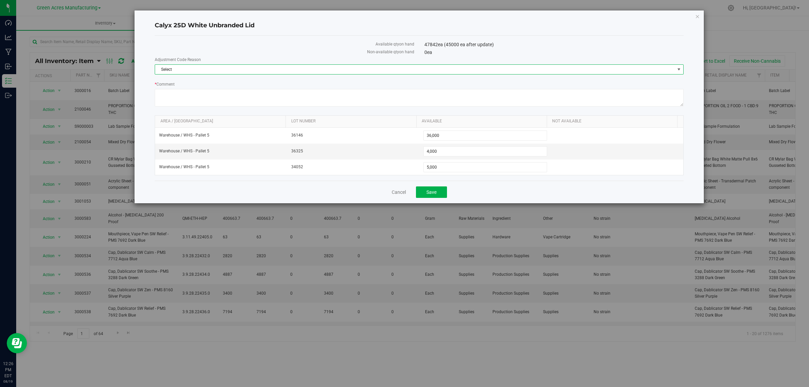
click at [201, 65] on span "Select" at bounding box center [415, 69] width 520 height 9
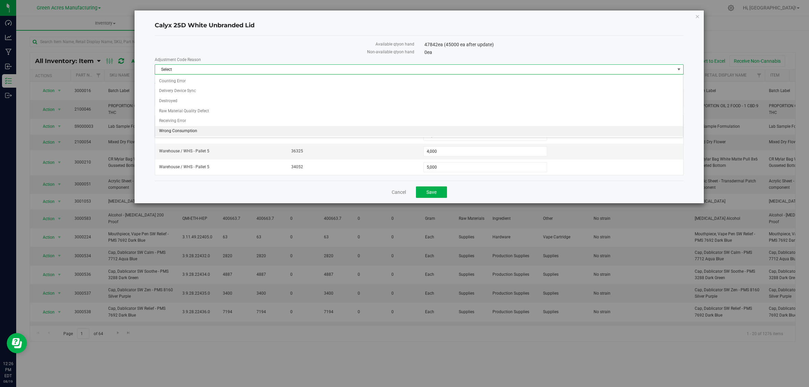
click at [174, 131] on li "Wrong Consumption" at bounding box center [419, 131] width 528 height 10
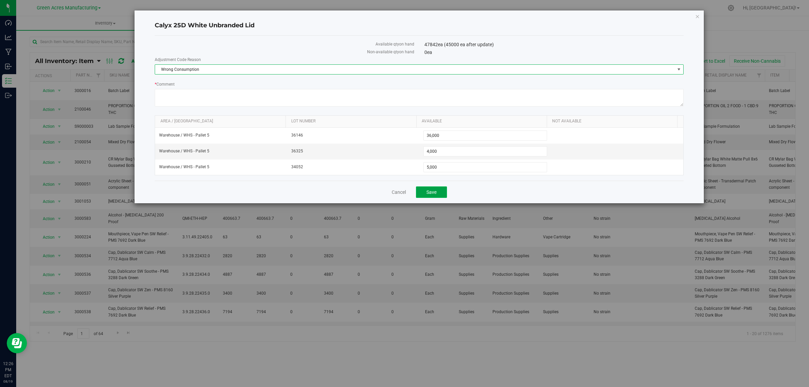
click at [435, 192] on span "Save" at bounding box center [432, 191] width 10 height 5
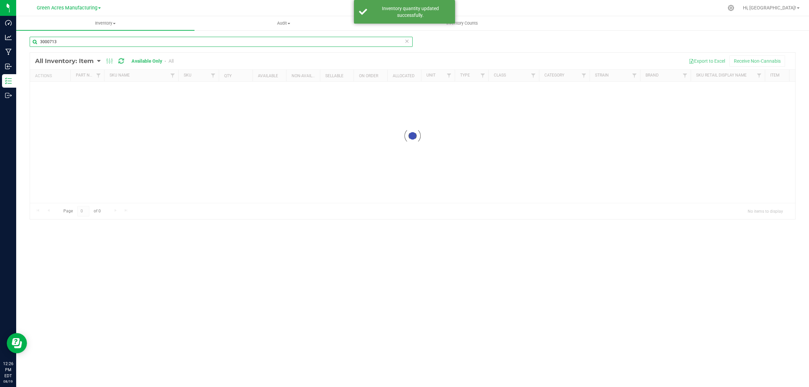
click at [71, 44] on input "3000713" at bounding box center [221, 42] width 383 height 10
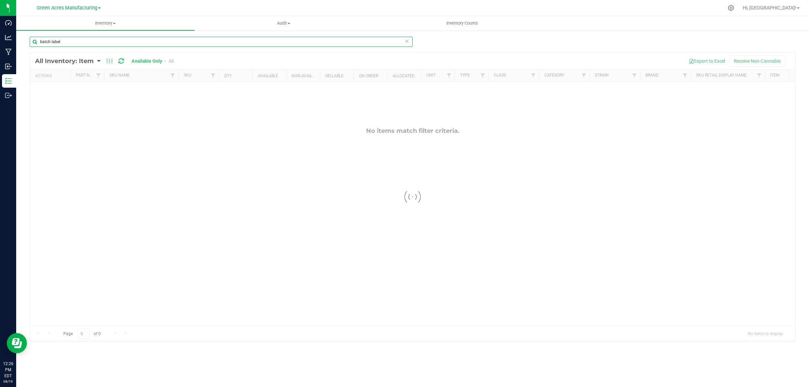
type input "batch label"
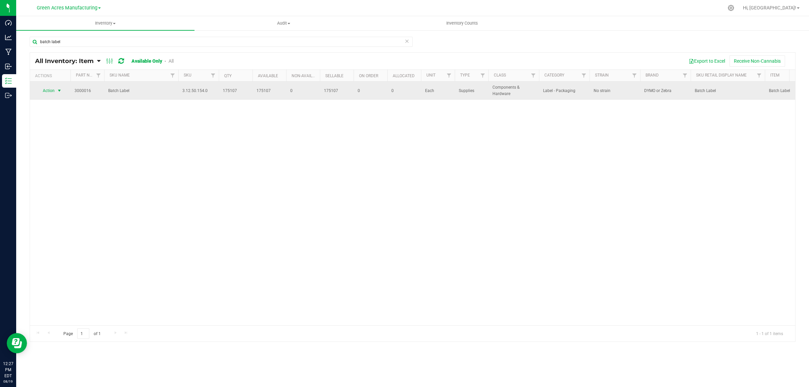
click at [48, 90] on span "Action" at bounding box center [46, 90] width 18 height 9
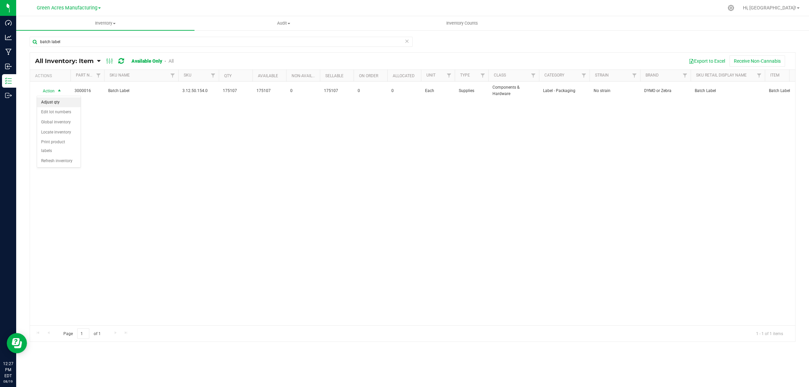
click at [49, 99] on li "Adjust qty" at bounding box center [58, 102] width 43 height 10
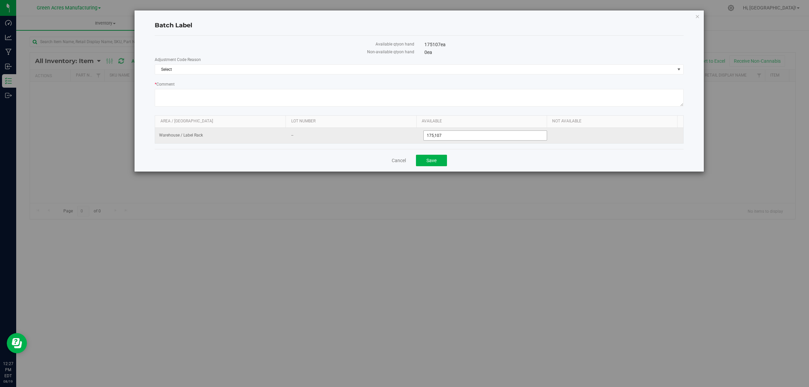
click at [445, 135] on span "175,107 175107" at bounding box center [485, 135] width 124 height 10
click at [445, 135] on input "175107" at bounding box center [485, 135] width 123 height 9
type input "288000"
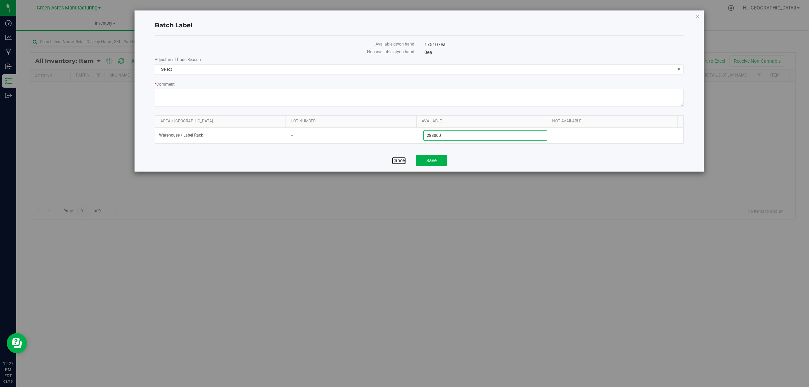
type input "288,000"
click at [393, 162] on link "Cancel" at bounding box center [399, 160] width 14 height 7
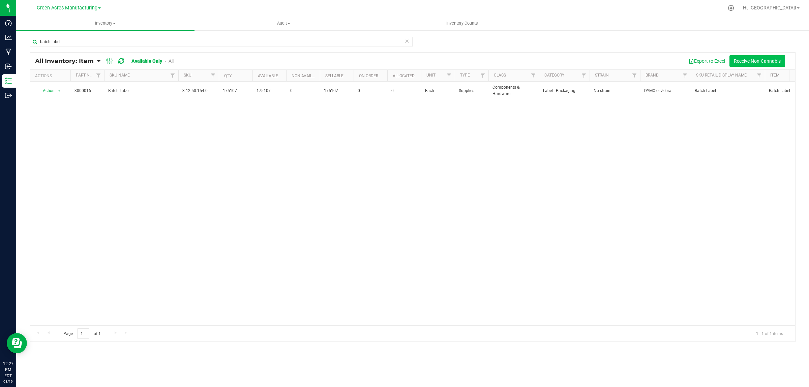
click at [753, 61] on button "Receive Non-Cannabis" at bounding box center [758, 60] width 56 height 11
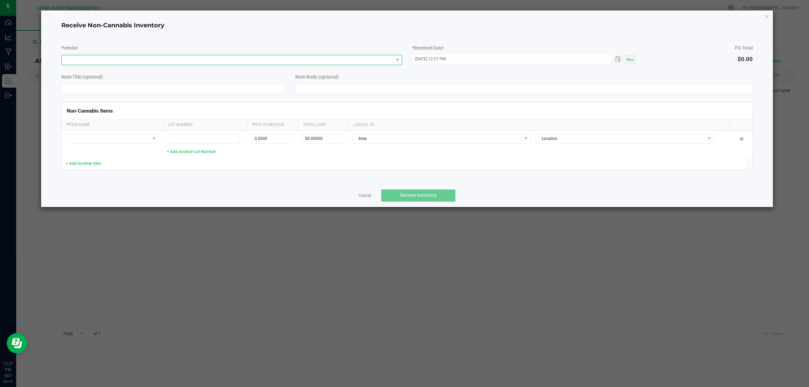
click at [171, 61] on span at bounding box center [228, 59] width 332 height 9
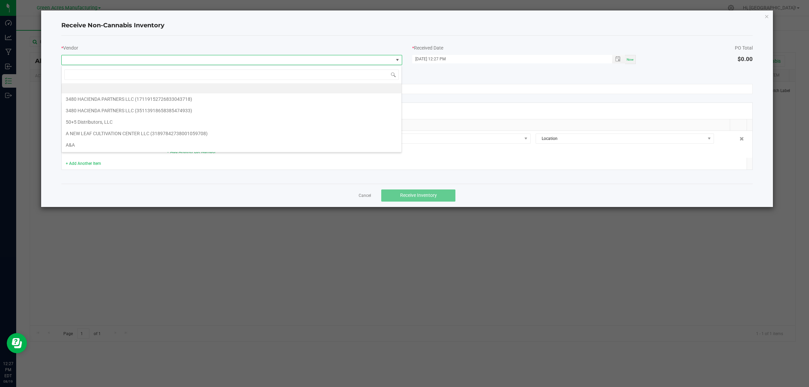
scroll to position [10, 341]
type input "uline"
click at [70, 90] on li "Uline" at bounding box center [232, 88] width 340 height 11
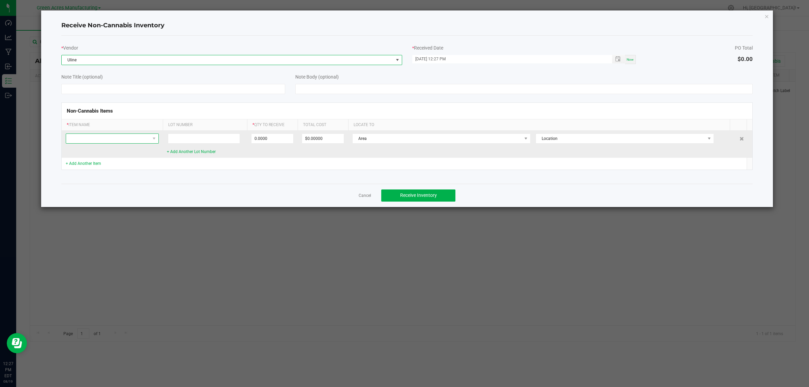
click at [81, 142] on span at bounding box center [108, 138] width 84 height 9
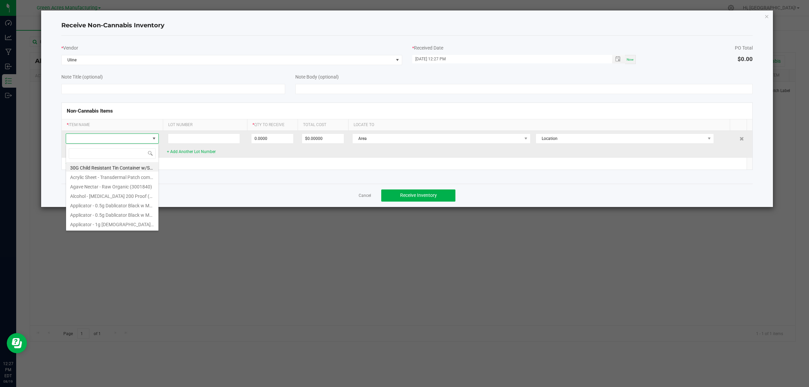
scroll to position [10, 93]
type input "batch"
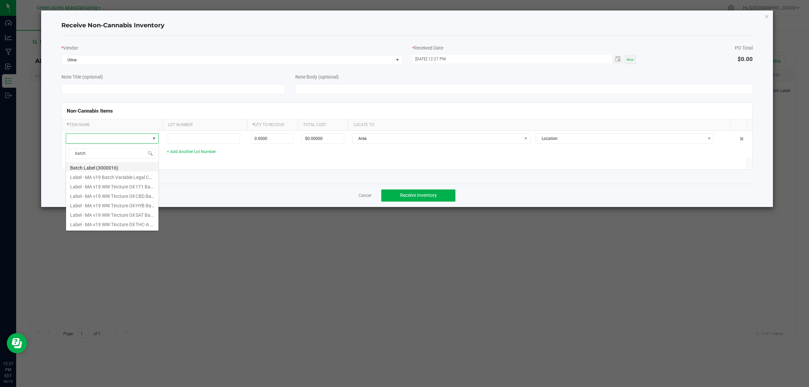
click at [99, 166] on li "Batch Label (3000016)" at bounding box center [112, 166] width 92 height 9
type input "0 ea"
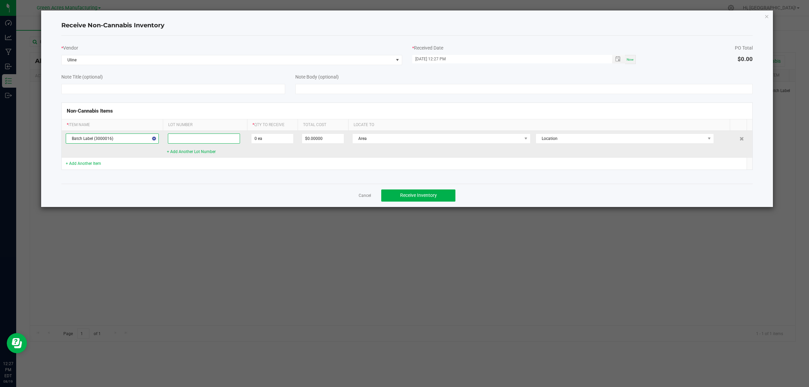
click at [187, 138] on input at bounding box center [204, 139] width 72 height 10
type input "--"
click at [276, 139] on input "0" at bounding box center [273, 138] width 42 height 9
type input "288000 ea"
click at [411, 142] on span "Area" at bounding box center [437, 138] width 169 height 9
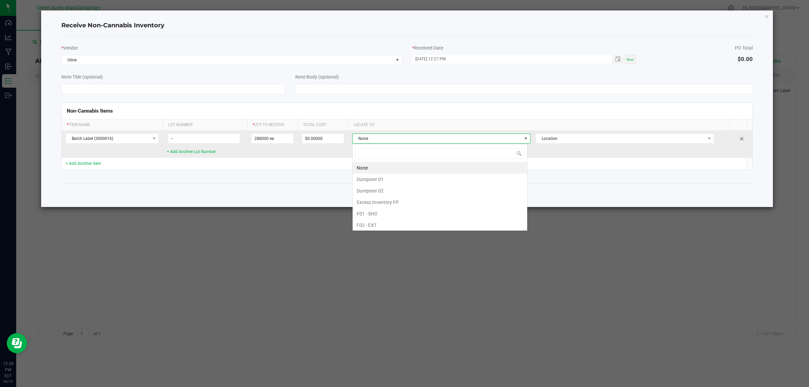
scroll to position [10, 175]
type input "warehouse"
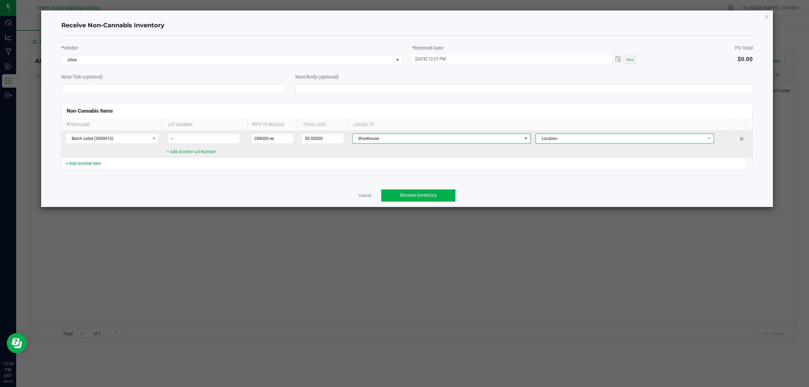
click at [579, 142] on span "Location" at bounding box center [620, 138] width 169 height 9
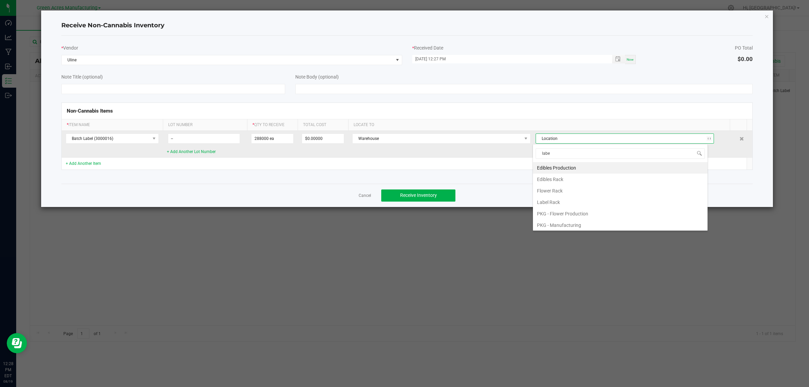
type input "label"
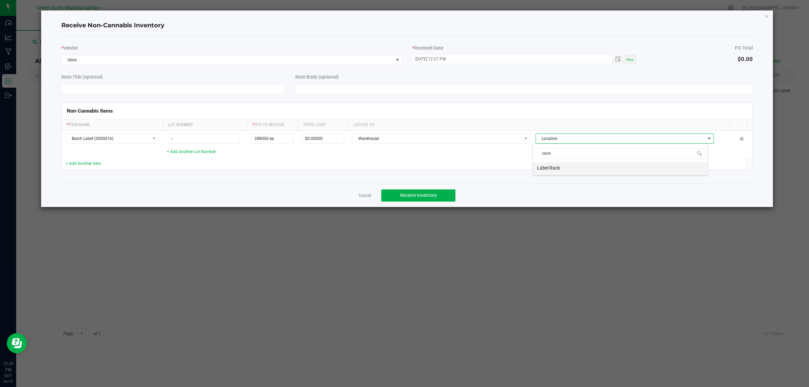
click at [544, 167] on li "Label Rack" at bounding box center [620, 167] width 175 height 11
click at [403, 200] on button "Receive Inventory" at bounding box center [418, 195] width 74 height 12
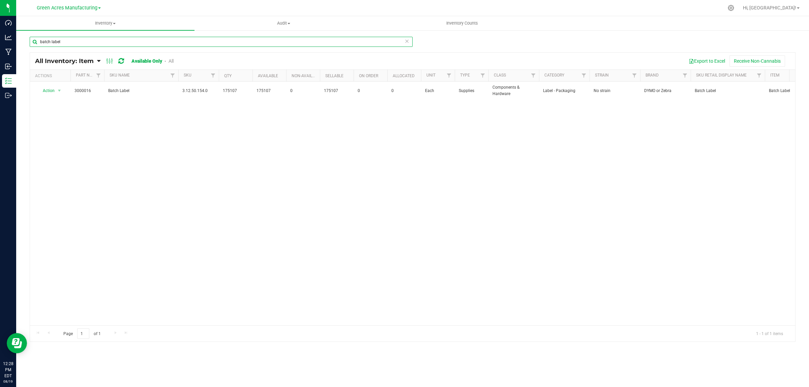
click at [67, 43] on input "batch label" at bounding box center [221, 42] width 383 height 10
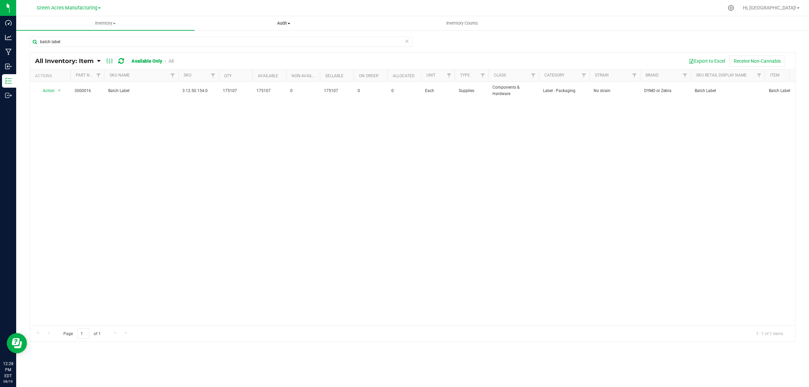
click at [282, 22] on span "Audit" at bounding box center [284, 23] width 178 height 6
click at [229, 41] on span "Inventory auditing" at bounding box center [224, 41] width 58 height 6
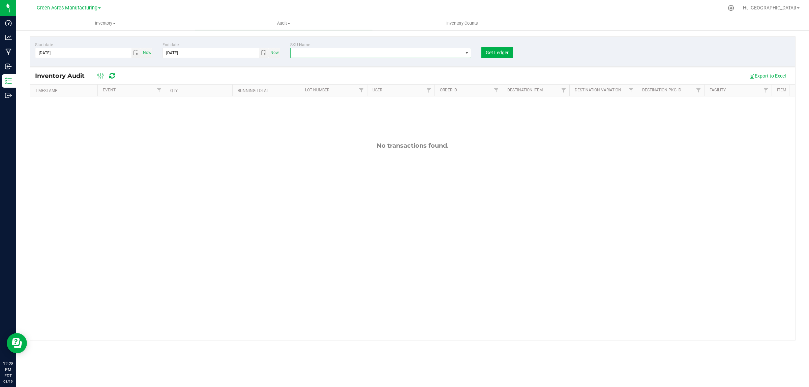
click at [311, 51] on span "NO DATA FOUND" at bounding box center [377, 52] width 172 height 9
type input "3004455"
click at [314, 82] on li "Pouch - FL v25 HT Chews 5mg 20ct THC Universal" at bounding box center [398, 80] width 215 height 9
click at [41, 53] on input "[DATE]" at bounding box center [83, 52] width 96 height 9
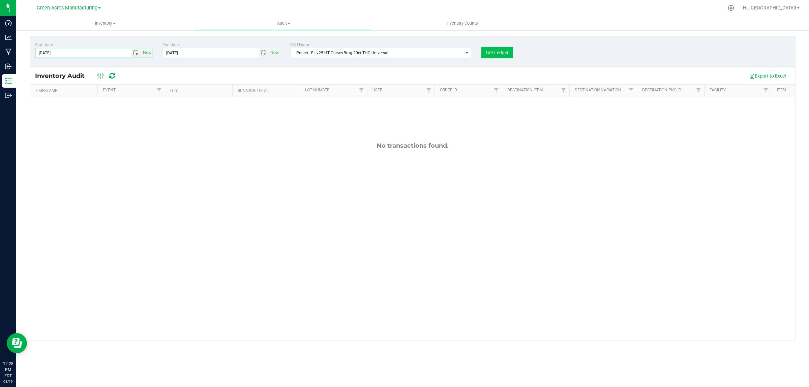
type input "[DATE]"
click at [494, 49] on button "Get Ledger" at bounding box center [497, 52] width 32 height 11
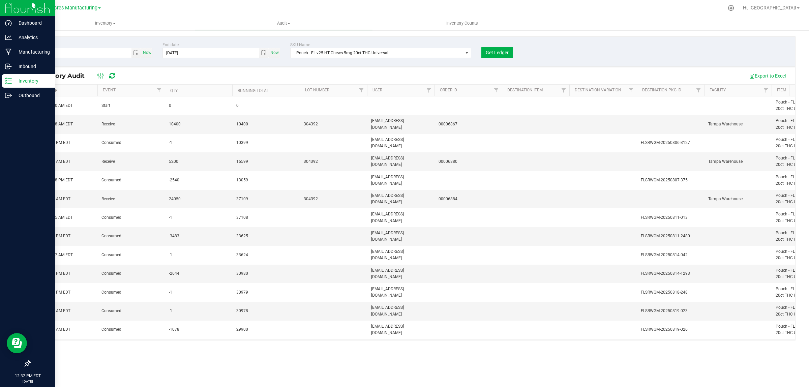
click at [20, 81] on p "Inventory" at bounding box center [32, 81] width 40 height 8
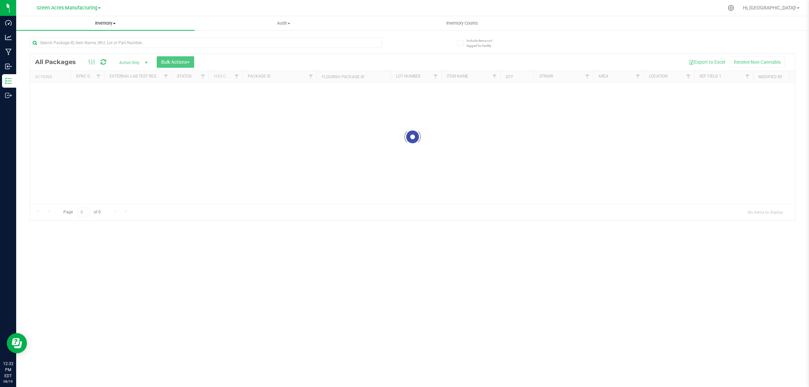
click at [102, 26] on span "Inventory" at bounding box center [105, 23] width 178 height 6
click at [60, 52] on li "All inventory" at bounding box center [105, 49] width 178 height 8
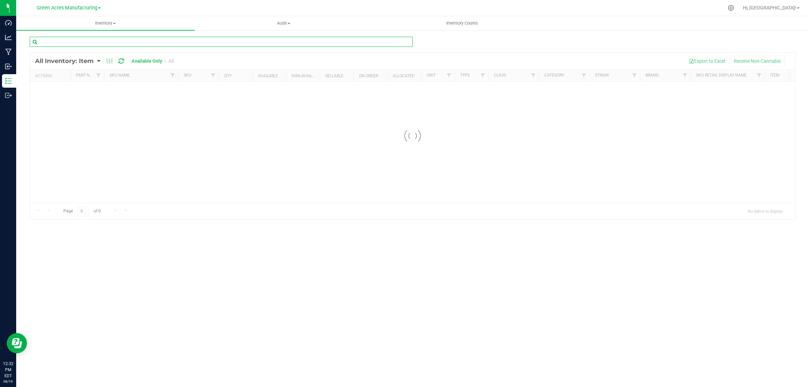
click at [201, 42] on input "text" at bounding box center [221, 42] width 383 height 10
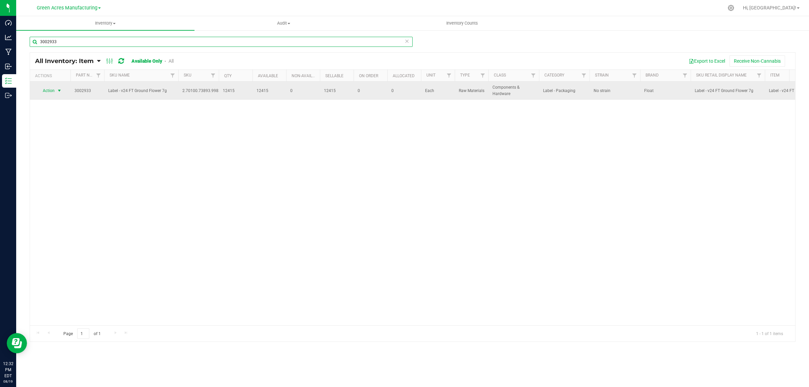
type input "3002933"
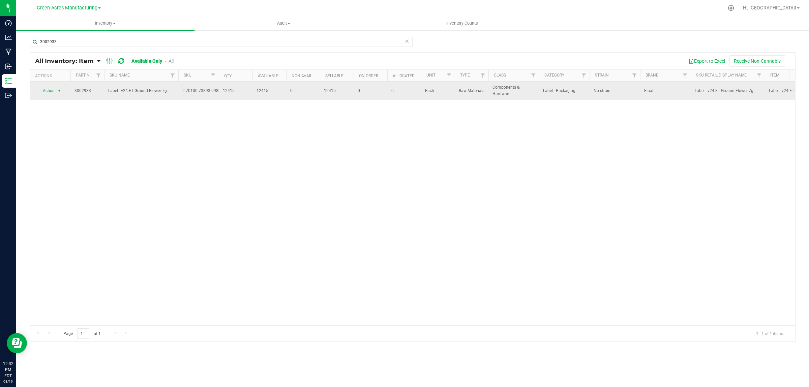
click at [53, 90] on span "Action" at bounding box center [46, 90] width 18 height 9
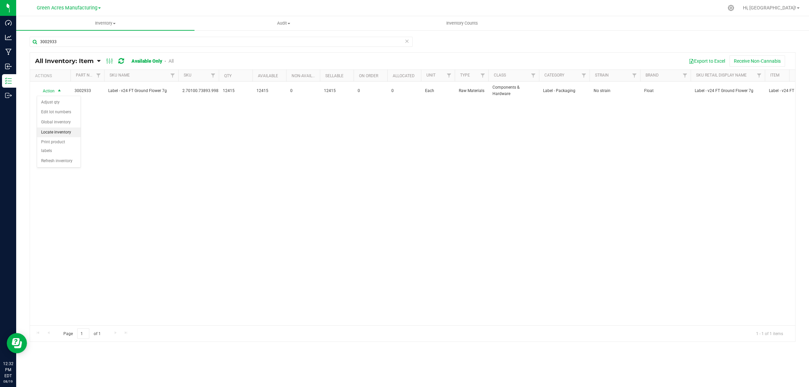
click at [60, 135] on li "Locate inventory" at bounding box center [58, 132] width 43 height 10
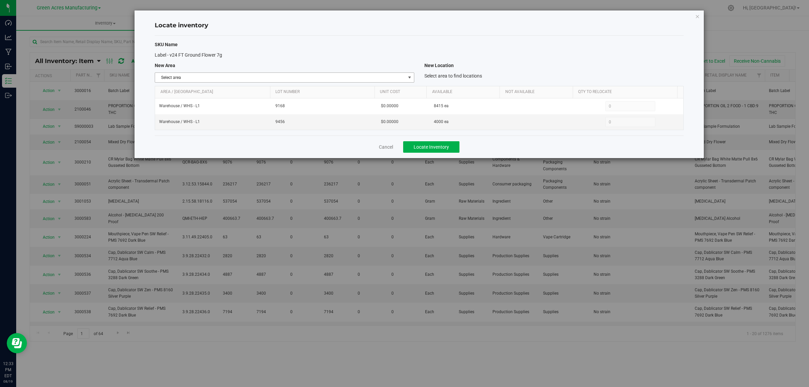
click at [177, 80] on span "Select area" at bounding box center [280, 77] width 250 height 9
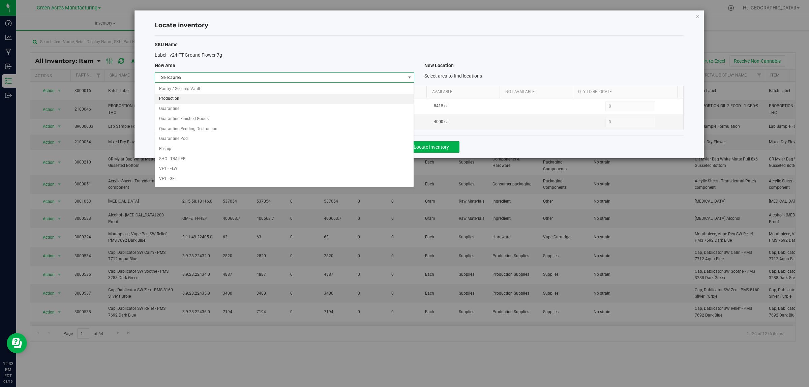
scroll to position [336, 0]
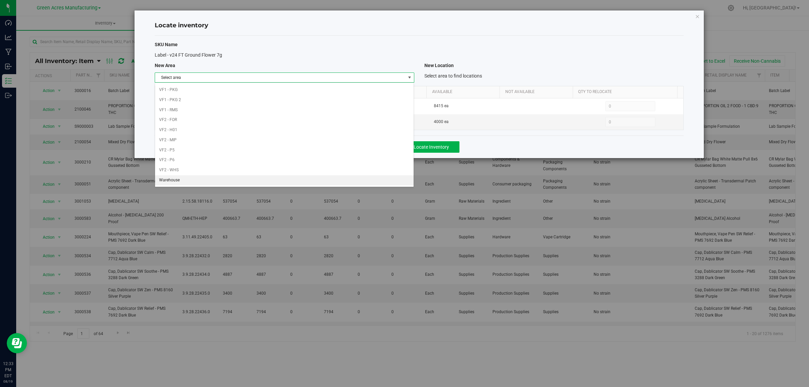
click at [184, 184] on li "Warehouse" at bounding box center [284, 180] width 259 height 10
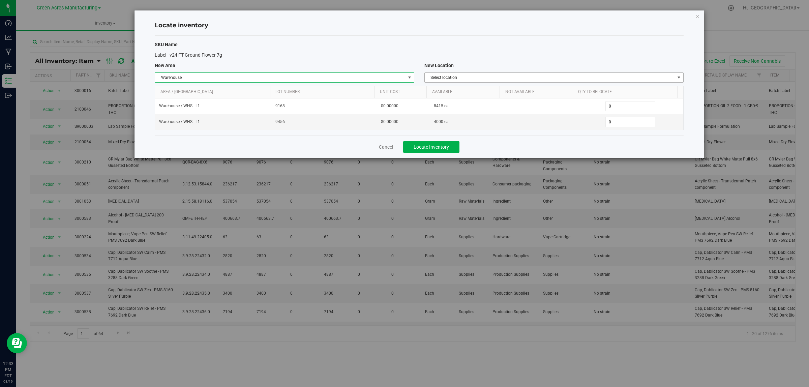
click at [485, 76] on span "Select location" at bounding box center [550, 77] width 250 height 9
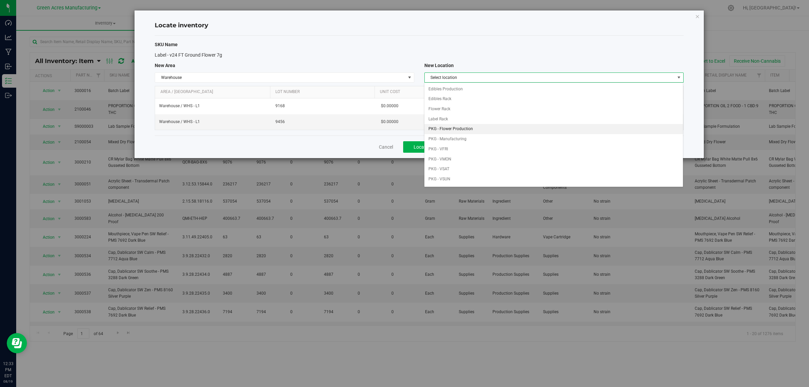
click at [494, 130] on li "PKG - Flower Production" at bounding box center [554, 129] width 259 height 10
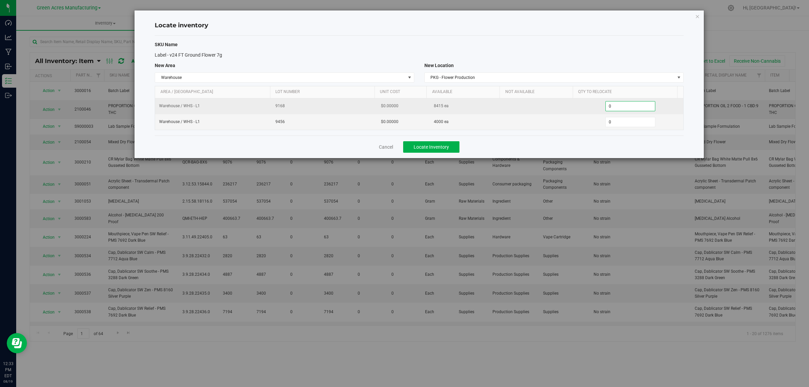
click at [623, 102] on span "0 0" at bounding box center [631, 106] width 50 height 10
type input "01415"
type input "1,415"
click at [616, 122] on span "0 0" at bounding box center [631, 122] width 50 height 10
type input "01000"
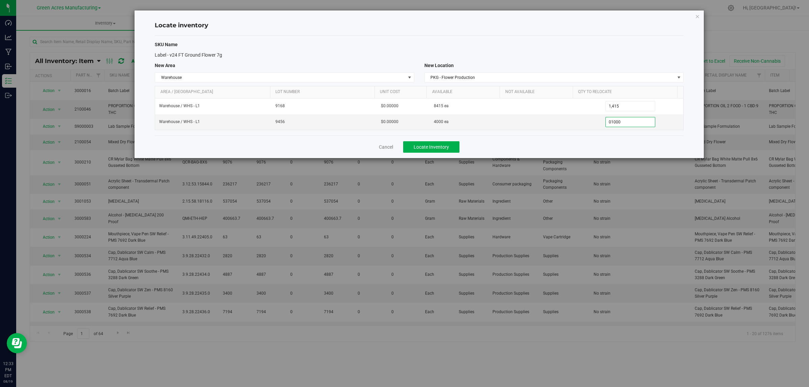
type input "1,000"
click at [613, 36] on div "SKU Name Label - v24 FT Ground Flower 7g New Area New Location Warehouse Select…" at bounding box center [419, 86] width 529 height 100
click at [447, 149] on span "Locate Inventory" at bounding box center [431, 146] width 35 height 5
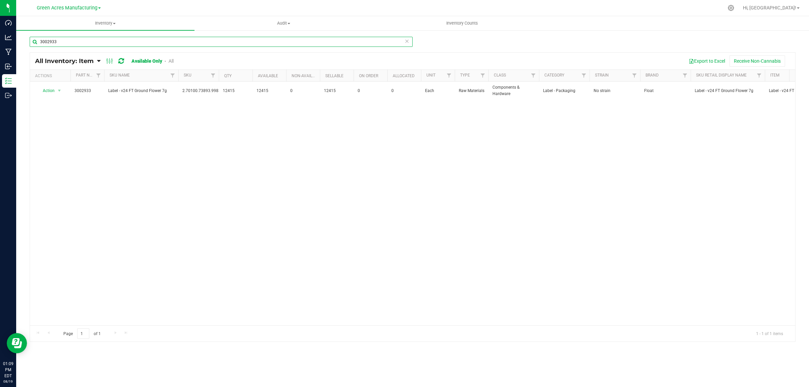
click at [84, 39] on input "3002933" at bounding box center [221, 42] width 383 height 10
type input "3"
click at [128, 39] on input "3000716" at bounding box center [221, 42] width 383 height 10
type input "3000712"
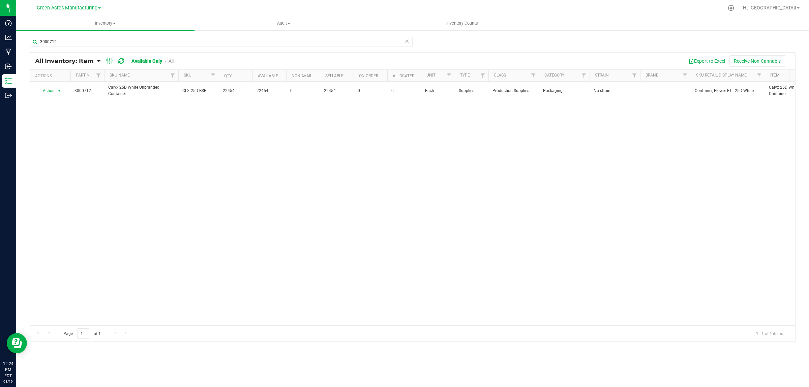
click at [52, 93] on span "Action" at bounding box center [46, 90] width 18 height 9
click at [49, 102] on li "Adjust qty" at bounding box center [58, 102] width 43 height 10
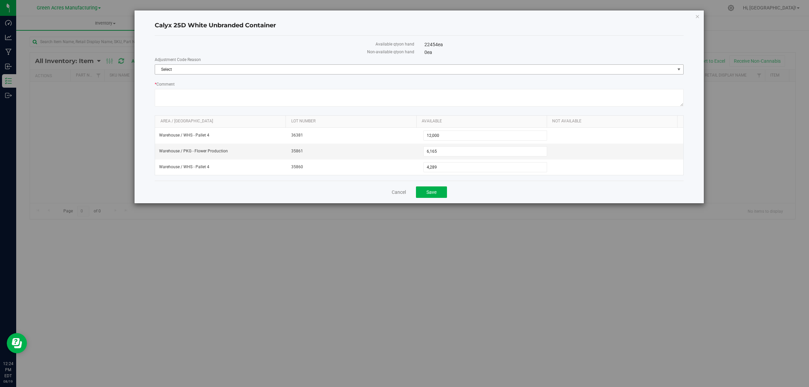
click at [225, 69] on span "Select" at bounding box center [415, 69] width 520 height 9
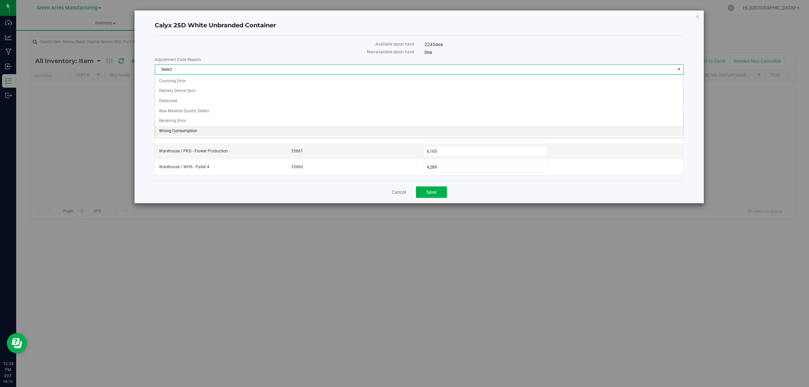
click at [187, 132] on li "Wrong Consumption" at bounding box center [419, 131] width 528 height 10
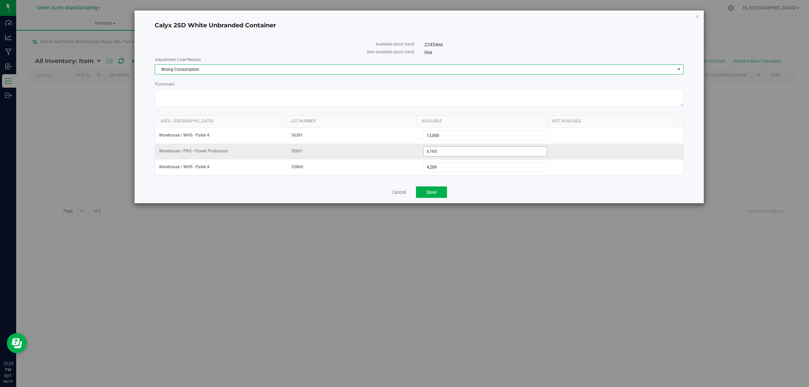
click at [451, 152] on span "6,165 6165" at bounding box center [485, 151] width 124 height 10
click at [451, 152] on input "6165" at bounding box center [485, 151] width 123 height 9
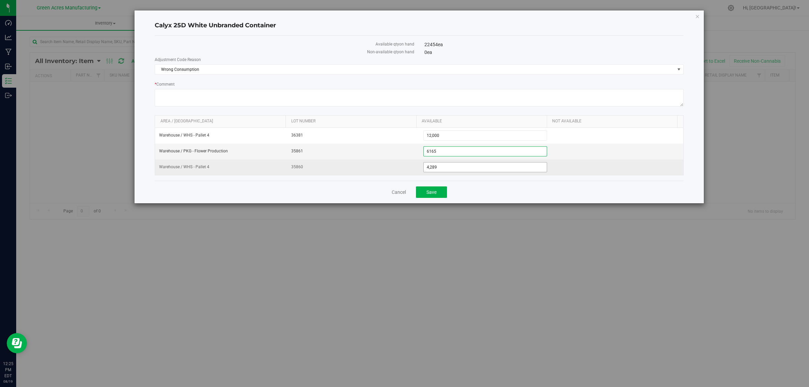
click at [443, 170] on span "4,289 4289" at bounding box center [485, 167] width 124 height 10
type input "4000"
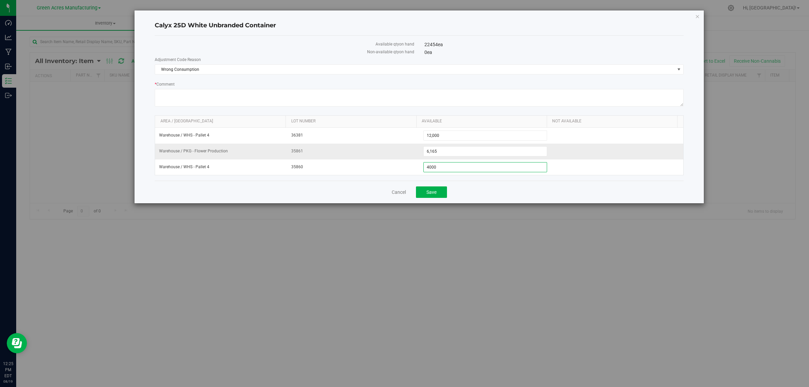
type input "4,000"
click at [444, 157] on td "6,165 6165" at bounding box center [485, 152] width 132 height 16
click at [444, 149] on span "6,165 6165" at bounding box center [485, 151] width 124 height 10
click at [444, 149] on input "6165" at bounding box center [485, 151] width 123 height 9
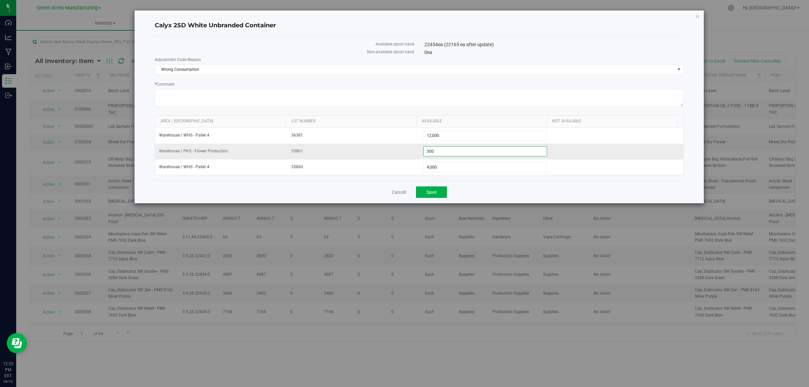
type input "3000"
type input "3,000"
click at [429, 195] on span "Save" at bounding box center [432, 191] width 10 height 5
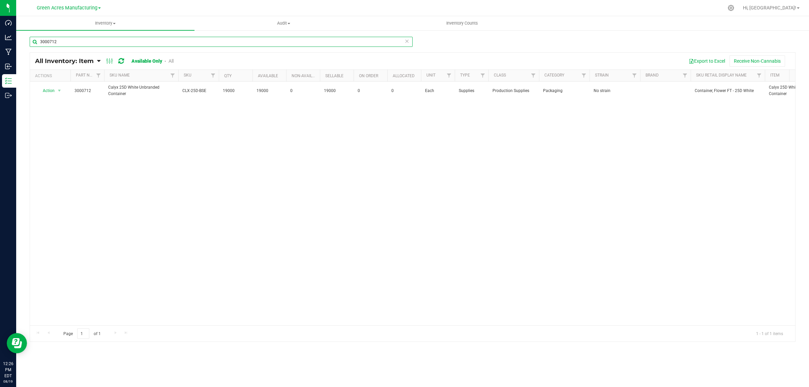
drag, startPoint x: 46, startPoint y: 43, endPoint x: 94, endPoint y: 44, distance: 48.2
click at [89, 48] on div "3000712" at bounding box center [221, 45] width 383 height 16
type input "3004456"
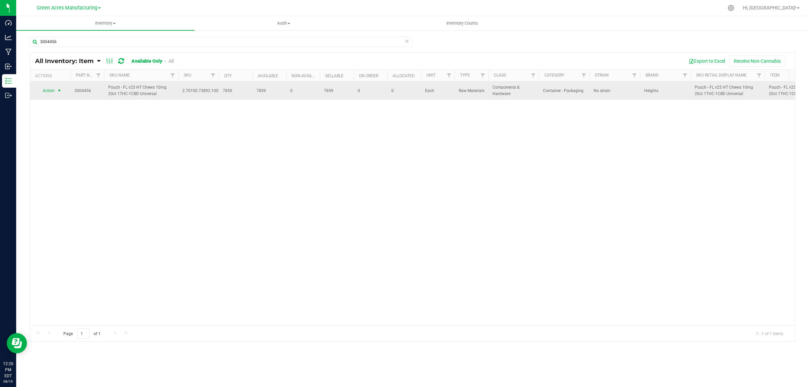
click at [45, 92] on span "Action" at bounding box center [46, 90] width 18 height 9
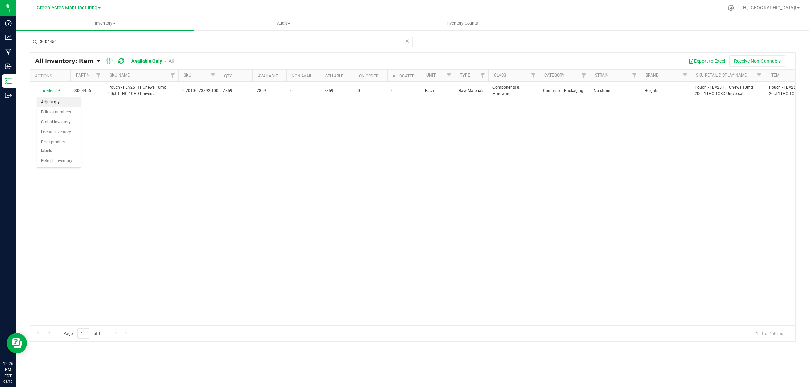
click at [48, 100] on li "Adjust qty" at bounding box center [58, 102] width 43 height 10
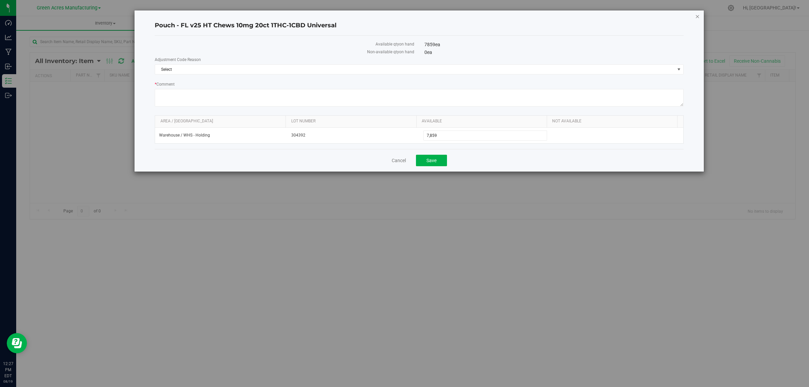
click at [699, 16] on icon "button" at bounding box center [697, 16] width 5 height 8
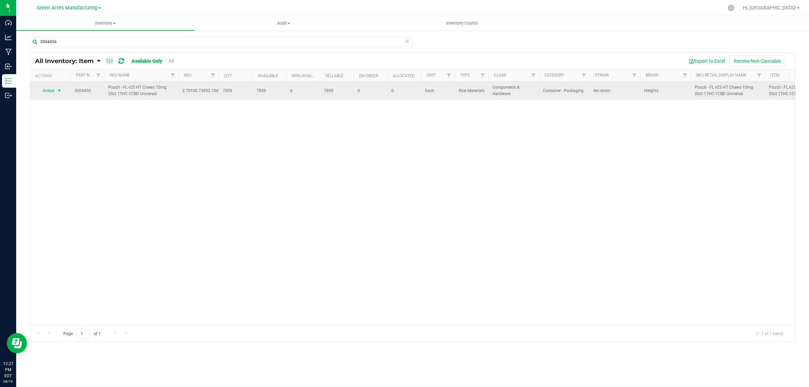
click at [46, 89] on span "Action" at bounding box center [46, 90] width 18 height 9
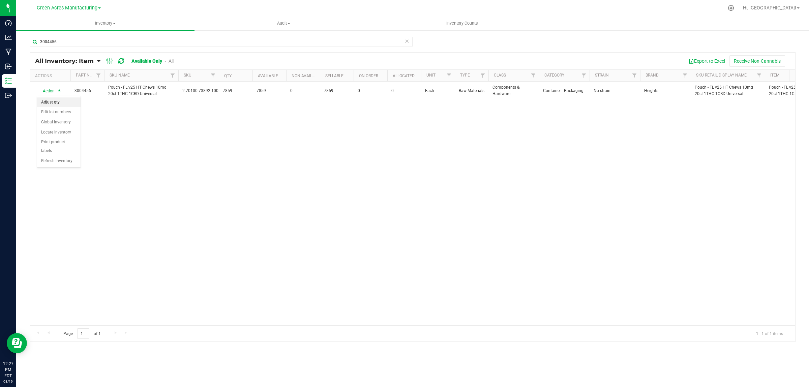
click at [49, 102] on li "Adjust qty" at bounding box center [58, 102] width 43 height 10
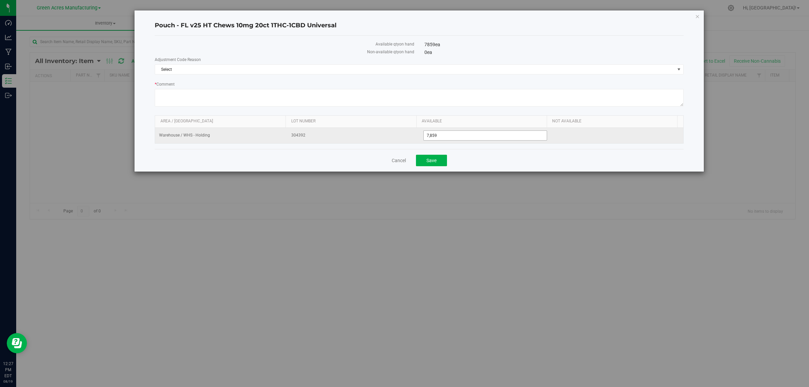
click at [477, 137] on span "7,859 7859" at bounding box center [485, 135] width 124 height 10
click at [477, 137] on input "7859" at bounding box center [485, 135] width 123 height 9
type input "12000"
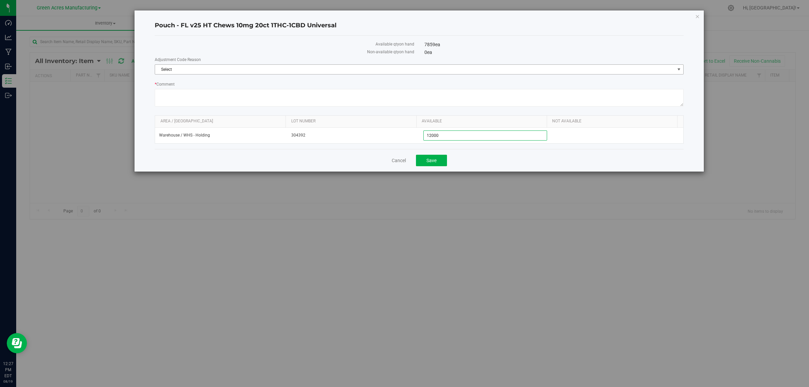
type input "12,000"
click at [435, 73] on span "Select" at bounding box center [415, 69] width 520 height 9
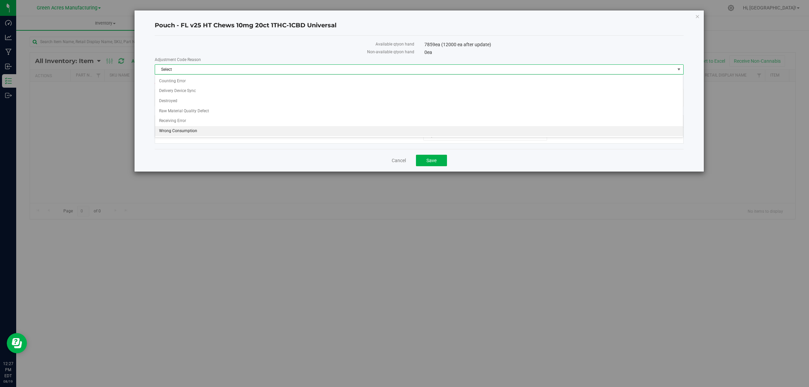
click at [170, 135] on li "Wrong Consumption" at bounding box center [419, 131] width 528 height 10
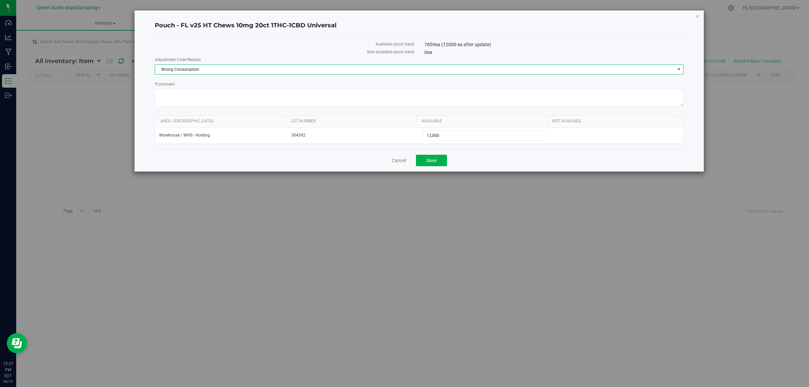
click at [224, 41] on label "Available qty on hand" at bounding box center [284, 44] width 259 height 6
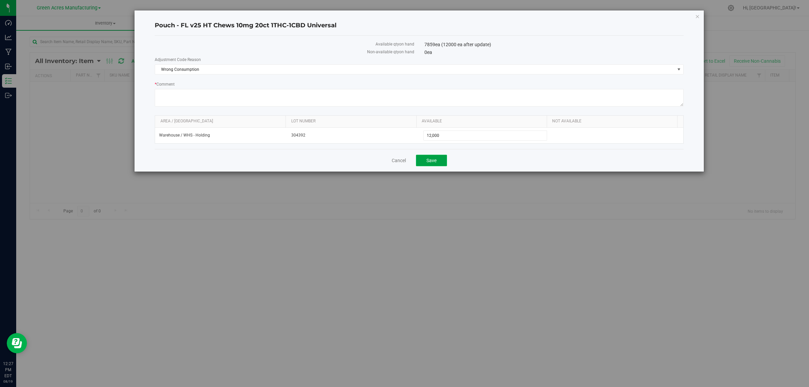
click at [437, 159] on button "Save" at bounding box center [431, 160] width 31 height 11
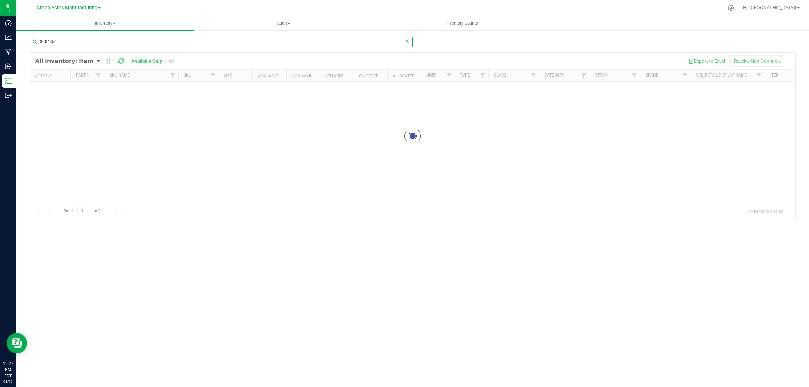
click at [85, 40] on input "3004456" at bounding box center [221, 42] width 383 height 10
type input "3004455"
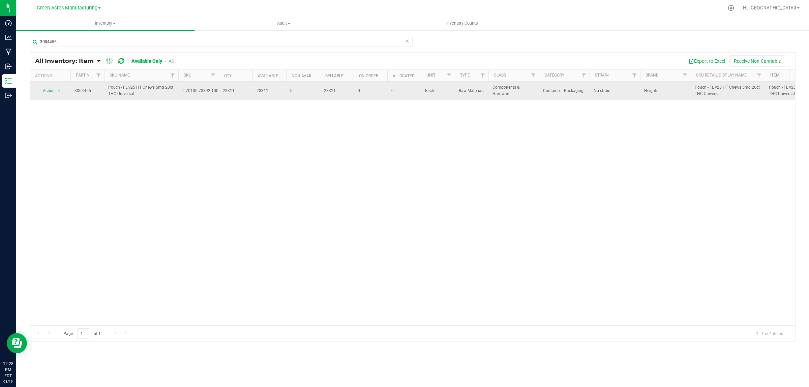
click at [45, 94] on span "Action" at bounding box center [46, 90] width 18 height 9
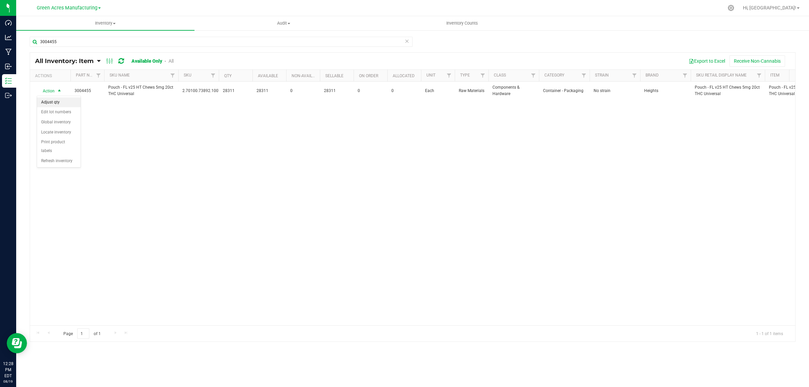
click at [50, 99] on li "Adjust qty" at bounding box center [58, 102] width 43 height 10
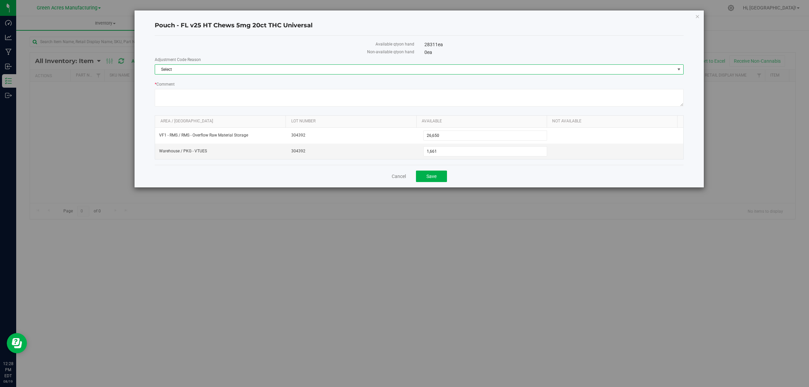
click at [170, 71] on span "Select" at bounding box center [415, 69] width 520 height 9
click at [195, 131] on li "Wrong Consumption" at bounding box center [419, 131] width 528 height 10
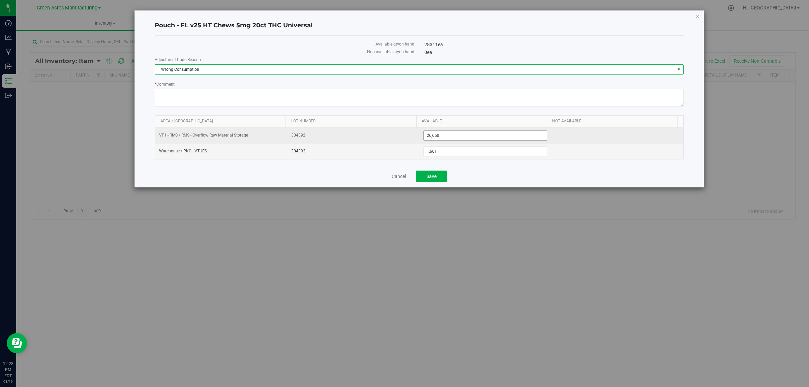
click at [447, 137] on span "26,650 26650" at bounding box center [485, 135] width 124 height 10
click at [447, 137] on input "26650" at bounding box center [485, 135] width 123 height 9
type input "34000"
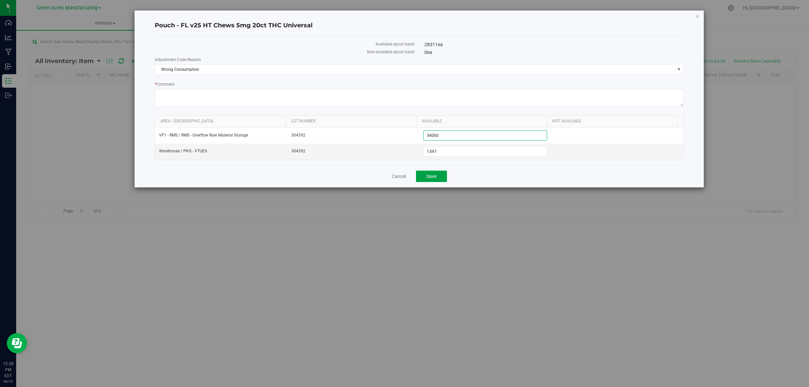
type input "34,000"
click at [434, 176] on span "Save" at bounding box center [432, 176] width 10 height 5
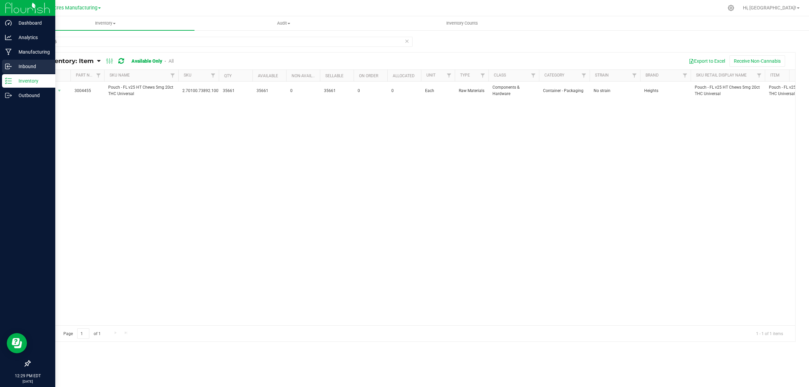
click at [15, 66] on p "Inbound" at bounding box center [32, 66] width 40 height 8
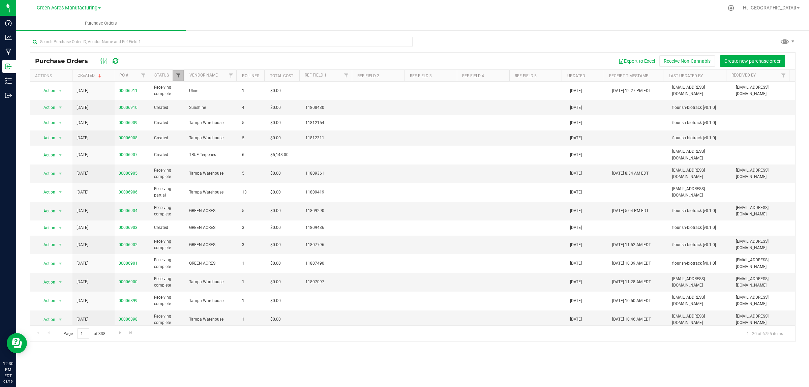
click at [179, 75] on span "Filter" at bounding box center [178, 75] width 5 height 5
click at [191, 140] on span "Receiving complete" at bounding box center [204, 141] width 35 height 4
click at [184, 140] on input "Receiving complete" at bounding box center [182, 141] width 4 height 4
checkbox input "false"
click at [193, 176] on button "Filter" at bounding box center [193, 175] width 32 height 15
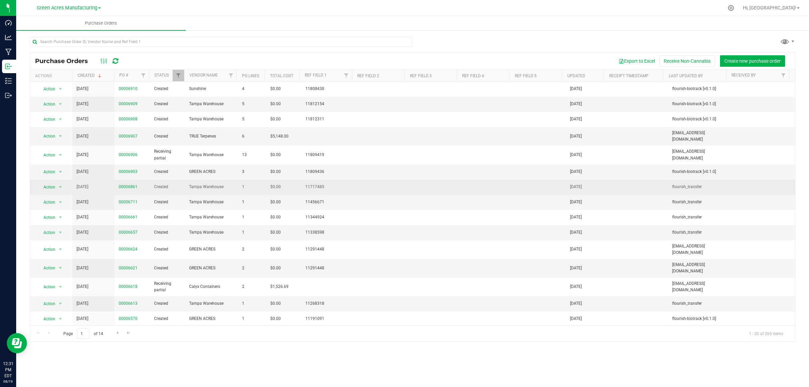
click at [127, 184] on span "00006861" at bounding box center [128, 187] width 19 height 6
click at [127, 184] on link "00006861" at bounding box center [128, 186] width 19 height 5
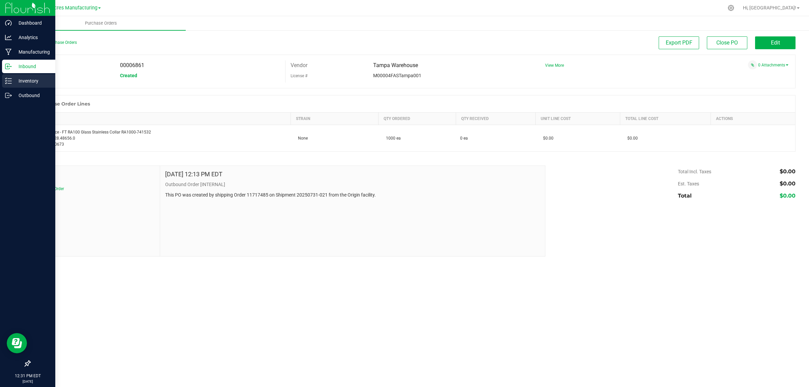
click at [13, 79] on p "Inventory" at bounding box center [32, 81] width 40 height 8
